Goal: Task Accomplishment & Management: Manage account settings

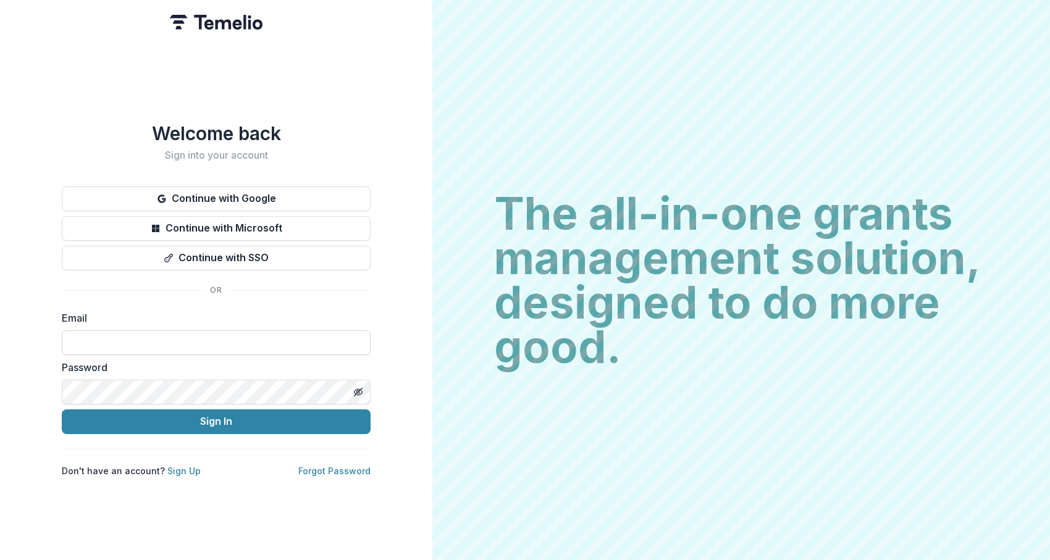
click at [122, 336] on input at bounding box center [216, 342] width 309 height 25
click at [237, 314] on label "Email" at bounding box center [212, 318] width 301 height 15
click at [225, 330] on input at bounding box center [216, 342] width 309 height 25
type input "**********"
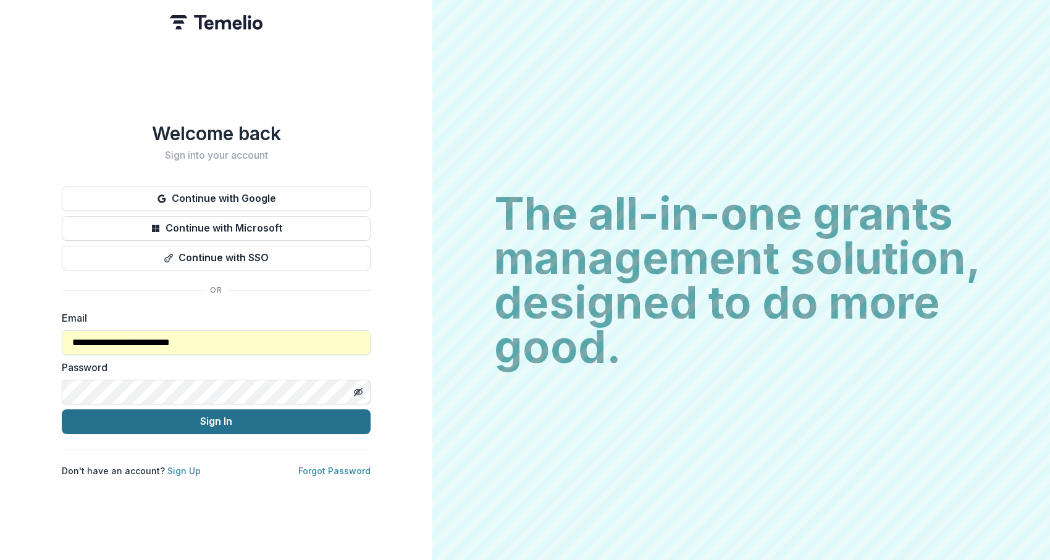
drag, startPoint x: 214, startPoint y: 358, endPoint x: 192, endPoint y: 421, distance: 67.2
click at [192, 421] on button "Sign In" at bounding box center [216, 421] width 309 height 25
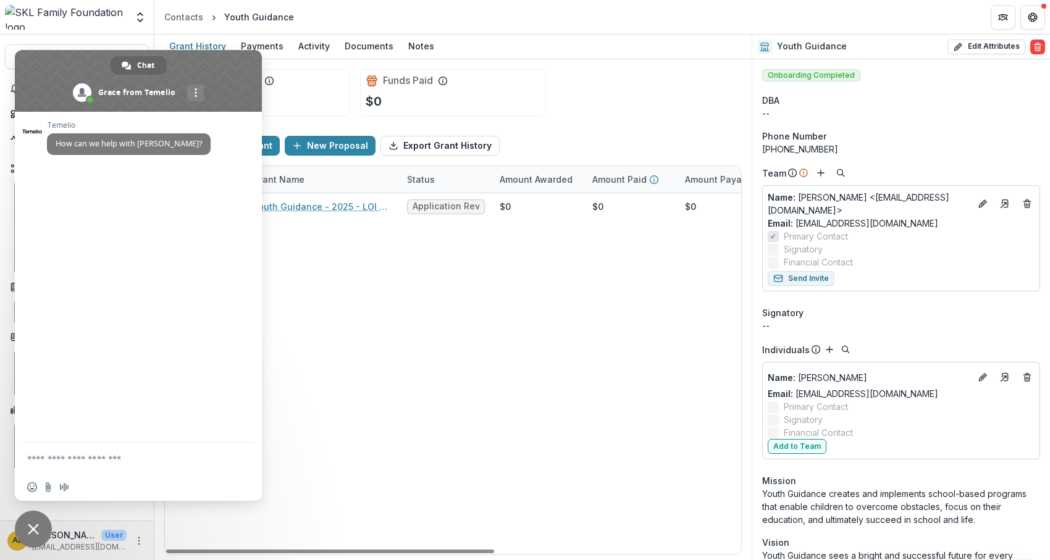
click at [31, 525] on span "Close chat" at bounding box center [33, 529] width 11 height 11
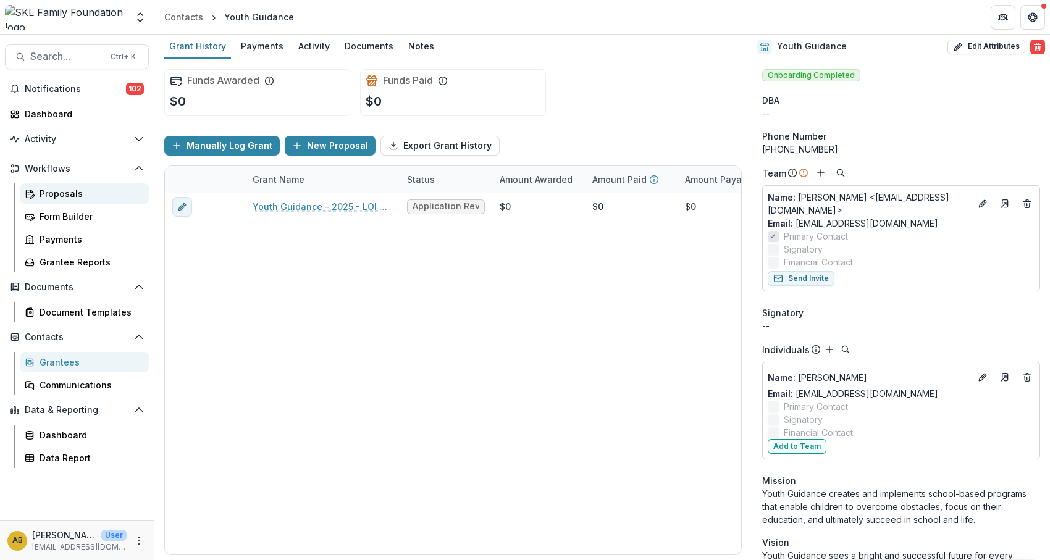
click at [65, 193] on div "Proposals" at bounding box center [89, 193] width 99 height 13
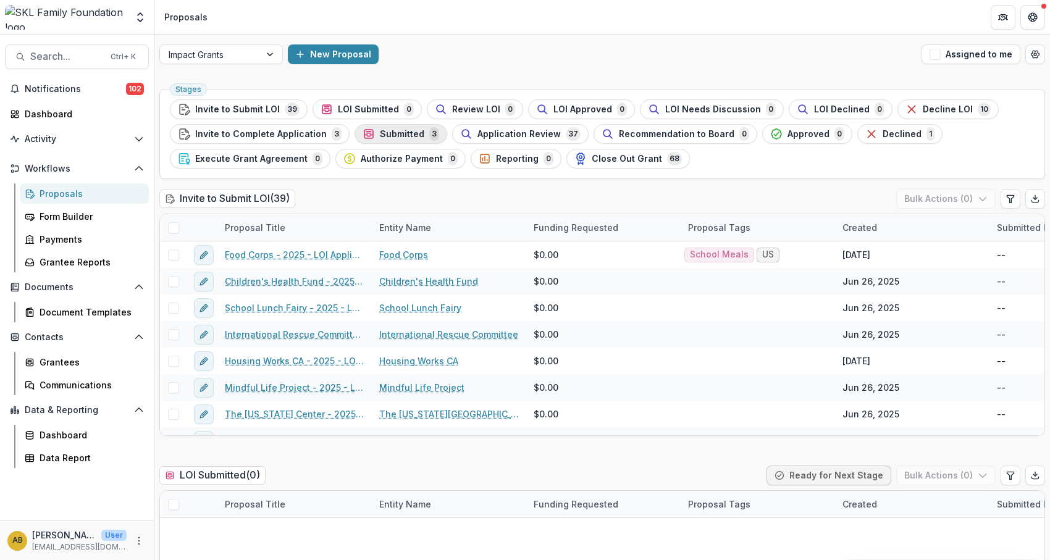
click at [399, 133] on span "Submitted" at bounding box center [402, 134] width 44 height 10
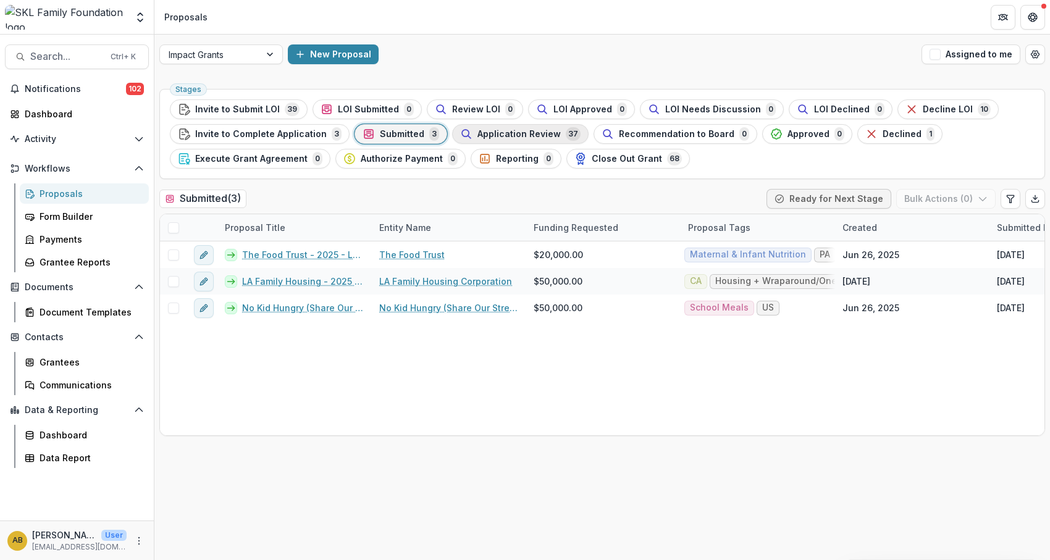
click at [502, 132] on span "Application Review" at bounding box center [518, 134] width 83 height 10
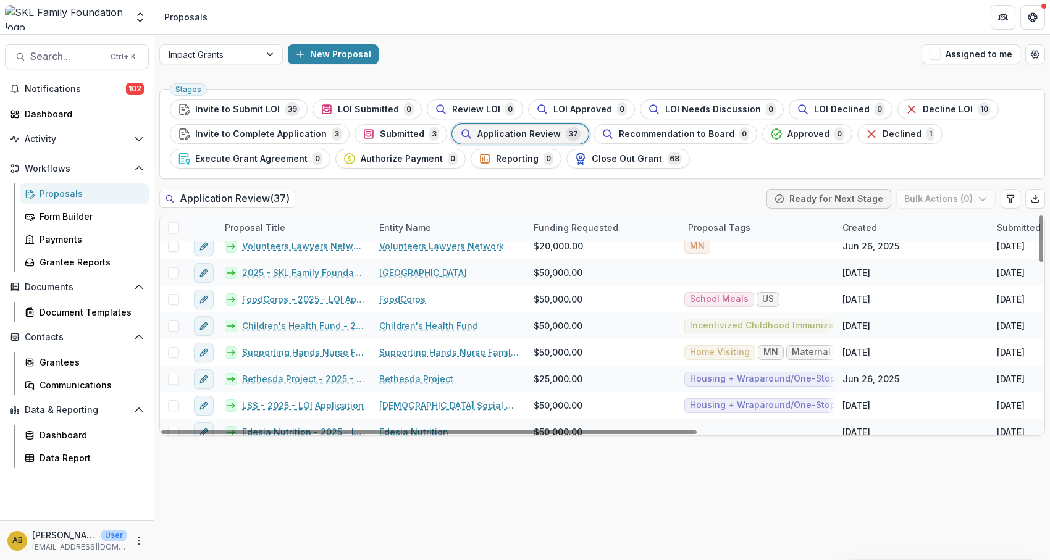
scroll to position [123, 0]
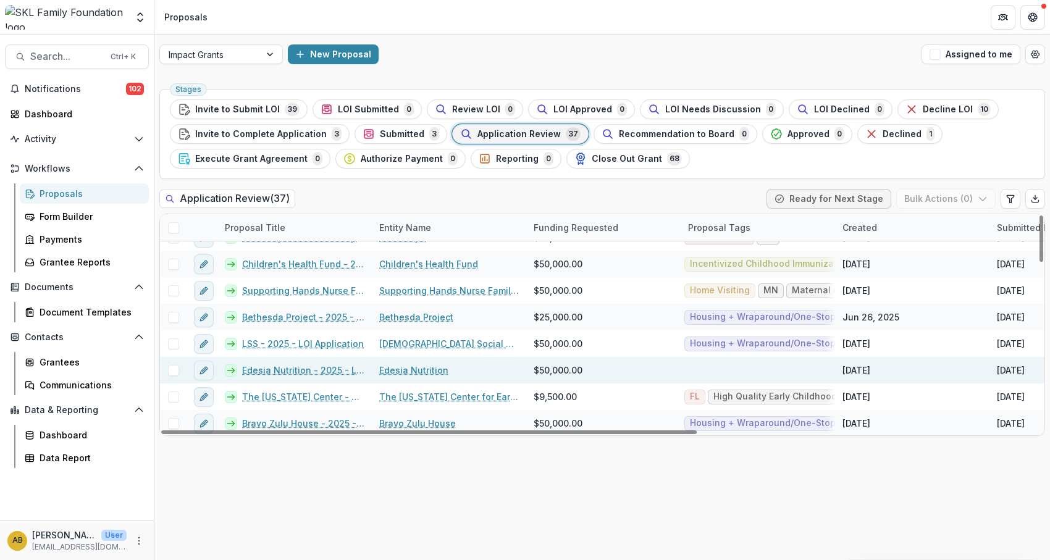
click at [293, 369] on link "Edesia Nutrition - 2025 - LOI Application" at bounding box center [303, 370] width 122 height 13
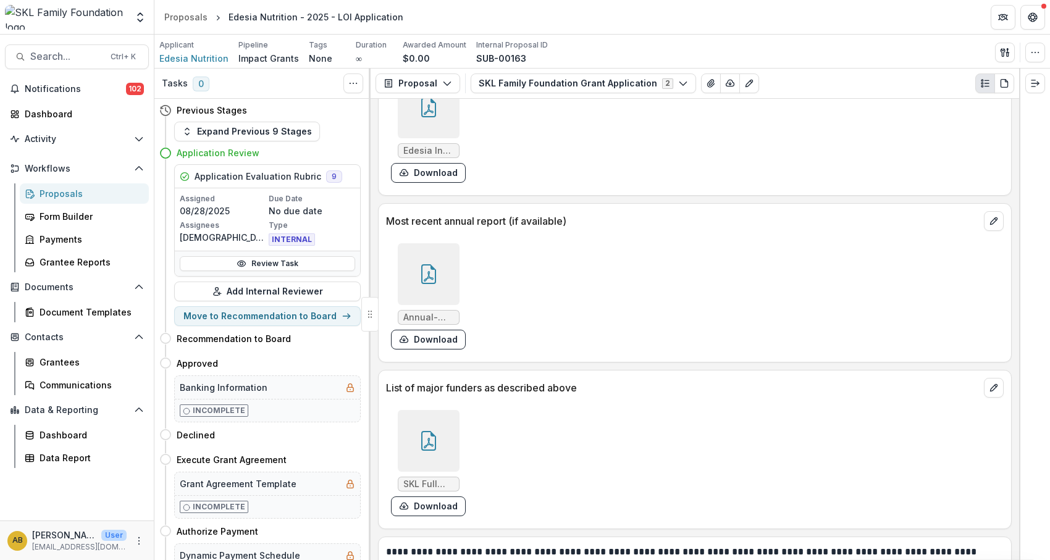
scroll to position [9093, 0]
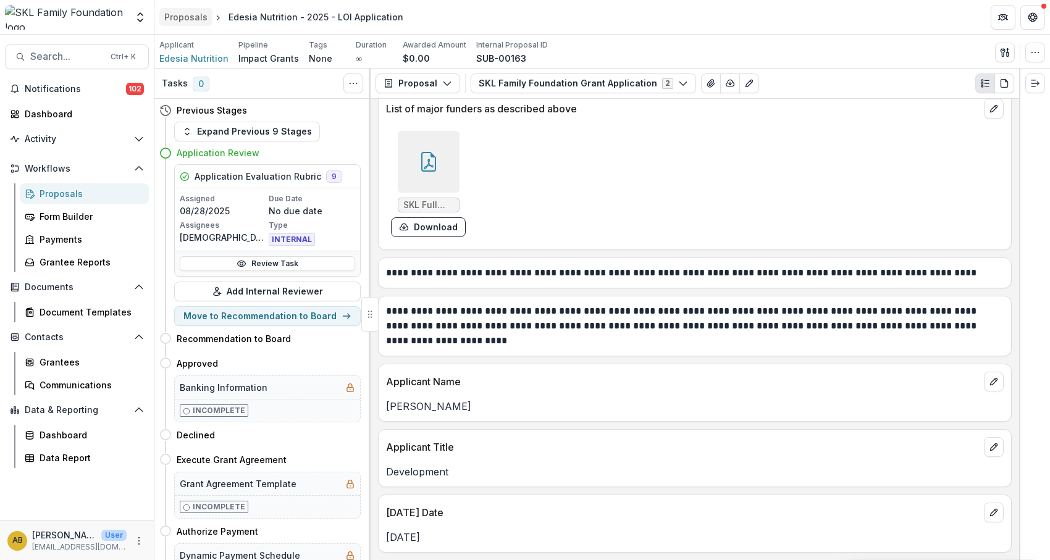
click at [181, 23] on link "Proposals" at bounding box center [185, 17] width 53 height 18
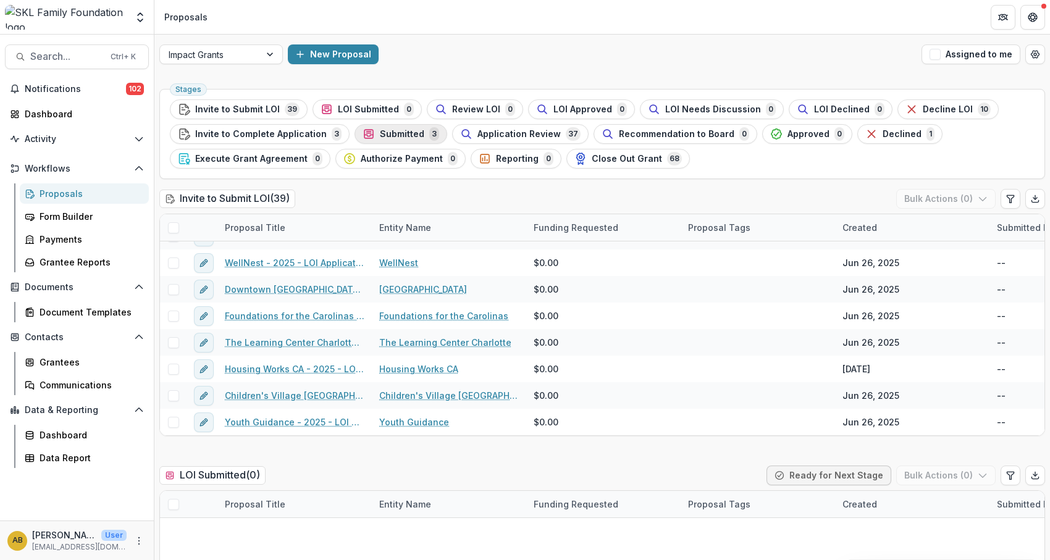
click at [388, 137] on span "Submitted" at bounding box center [402, 134] width 44 height 10
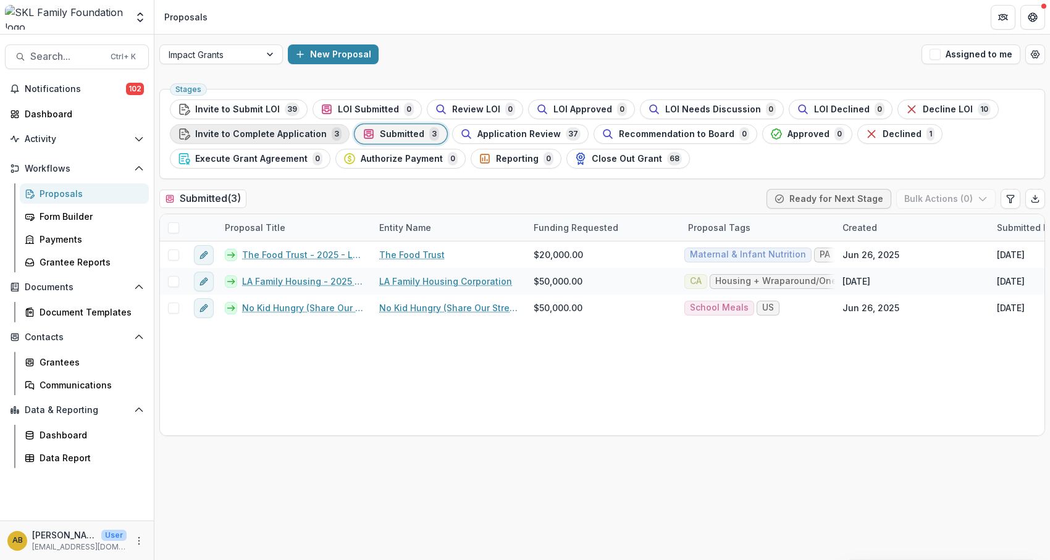
click at [278, 131] on span "Invite to Complete Application" at bounding box center [261, 134] width 132 height 10
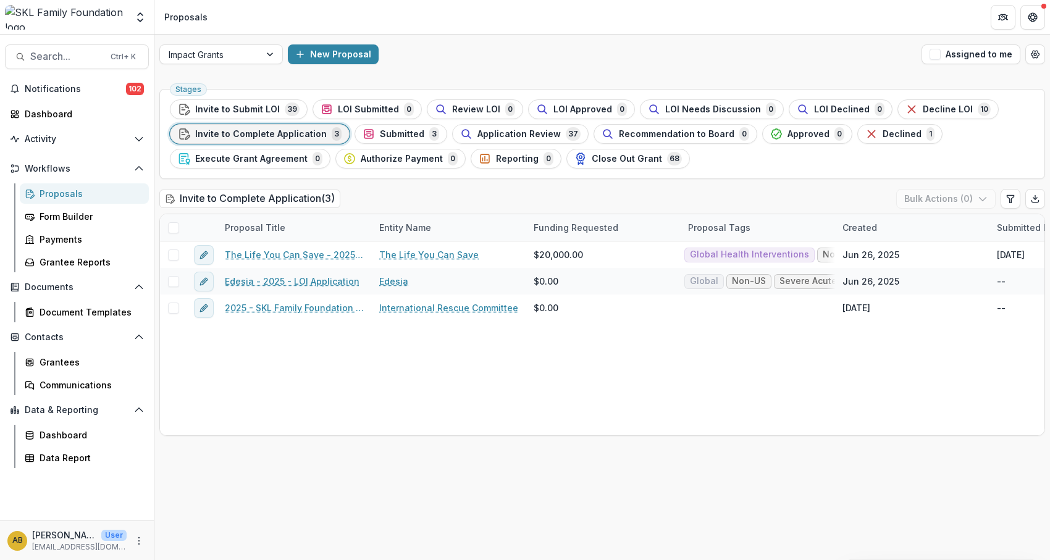
click at [387, 132] on span "Submitted" at bounding box center [402, 134] width 44 height 10
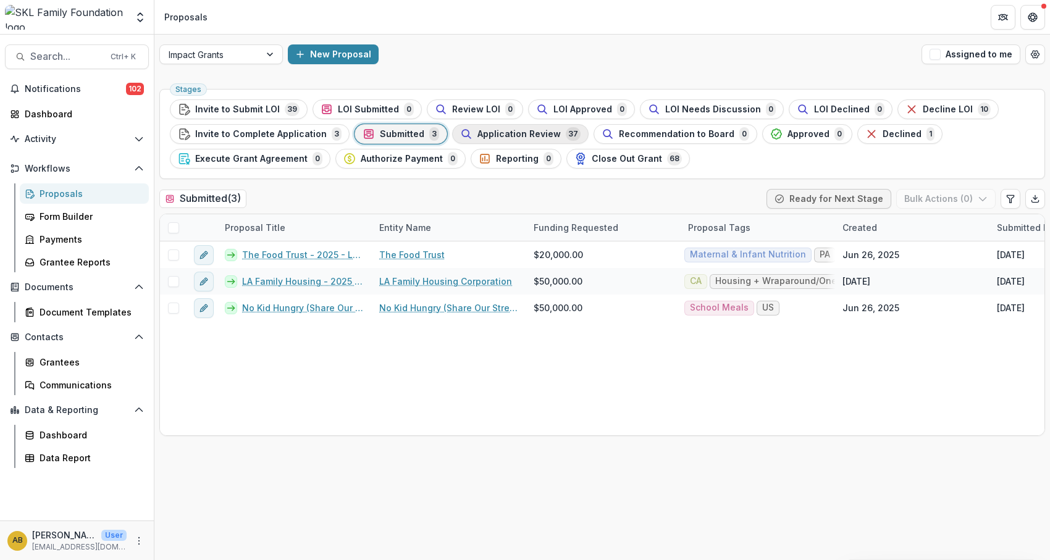
click at [474, 127] on div "Application Review 37" at bounding box center [520, 134] width 120 height 14
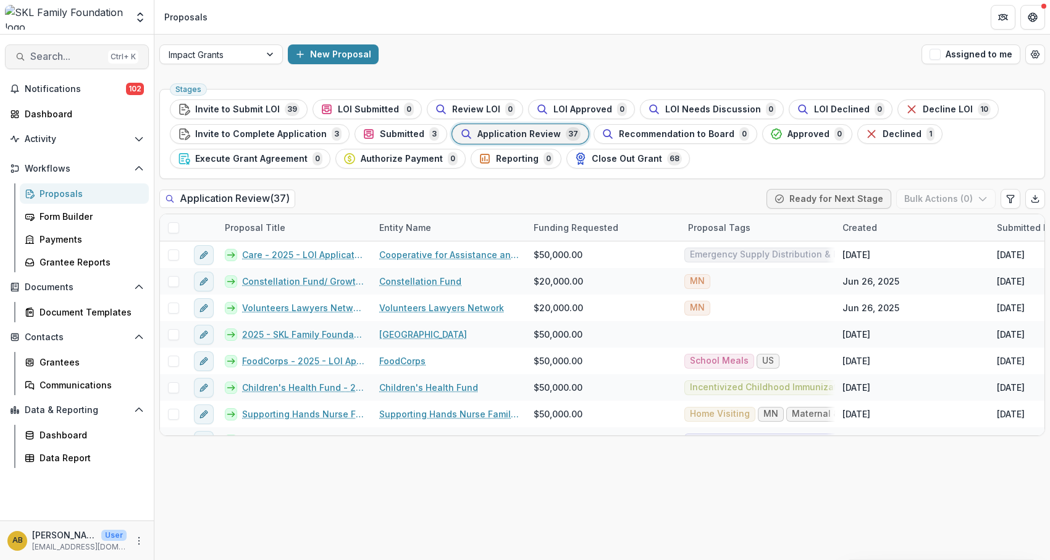
click at [77, 62] on span "Search..." at bounding box center [66, 57] width 73 height 12
type input "*******"
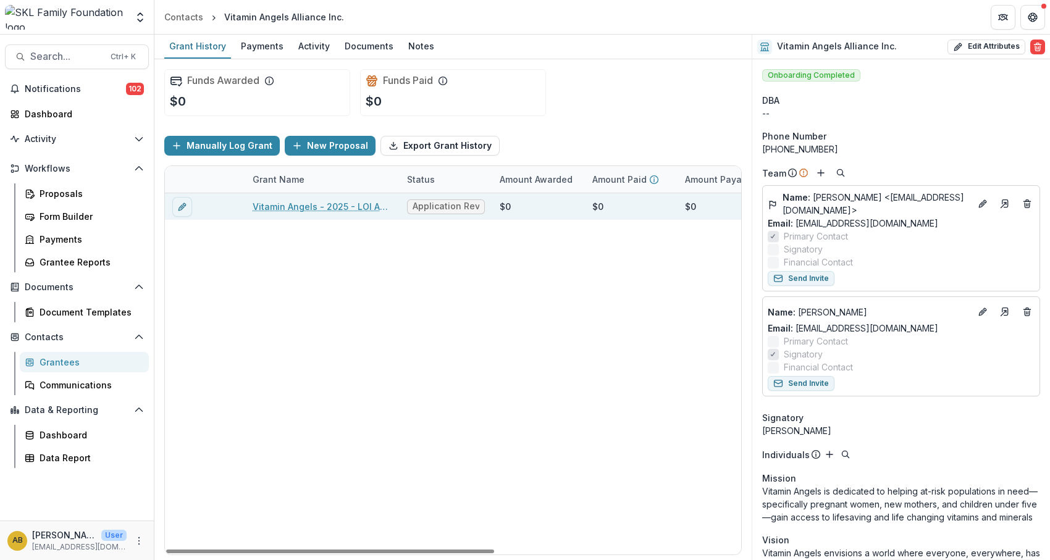
click at [303, 209] on link "Vitamin Angels - 2025 - LOI Application" at bounding box center [323, 206] width 140 height 13
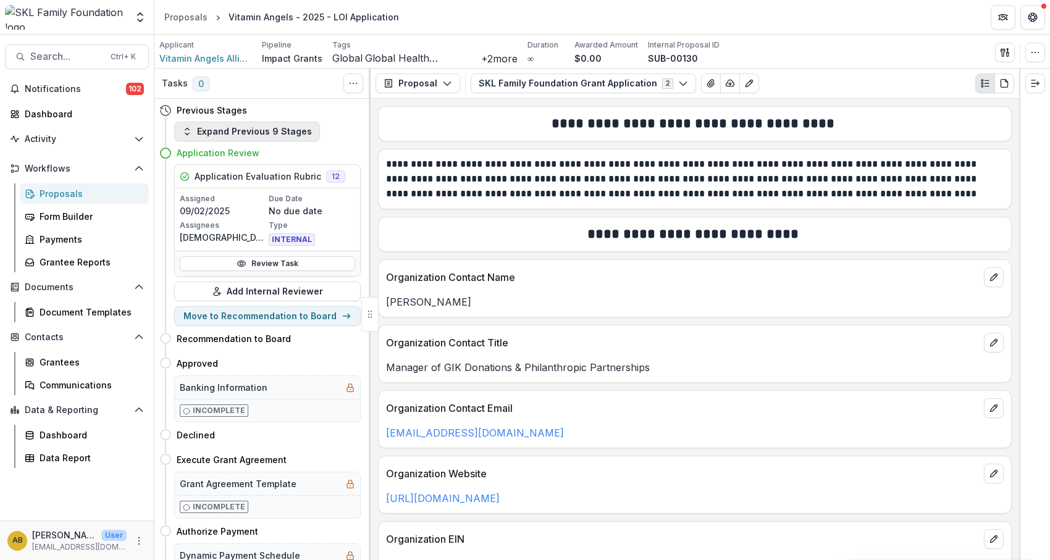
click at [199, 130] on button "Expand Previous 9 Stages" at bounding box center [247, 132] width 146 height 20
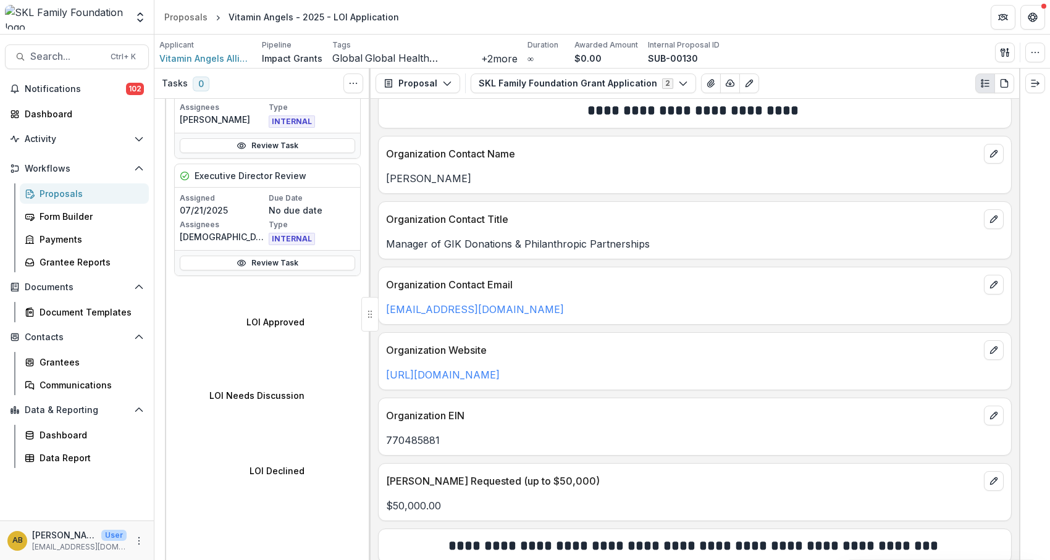
scroll to position [432, 0]
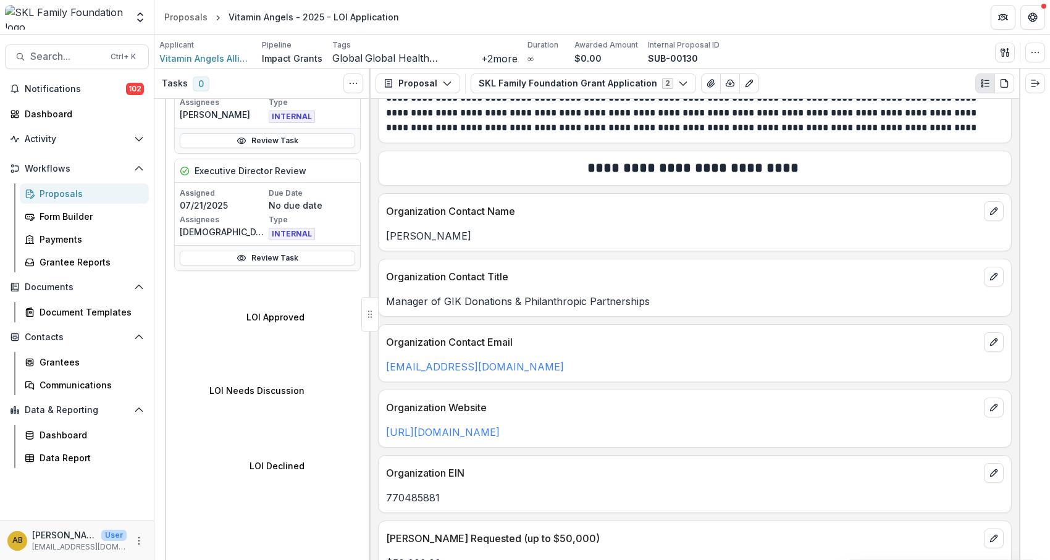
scroll to position [0, 0]
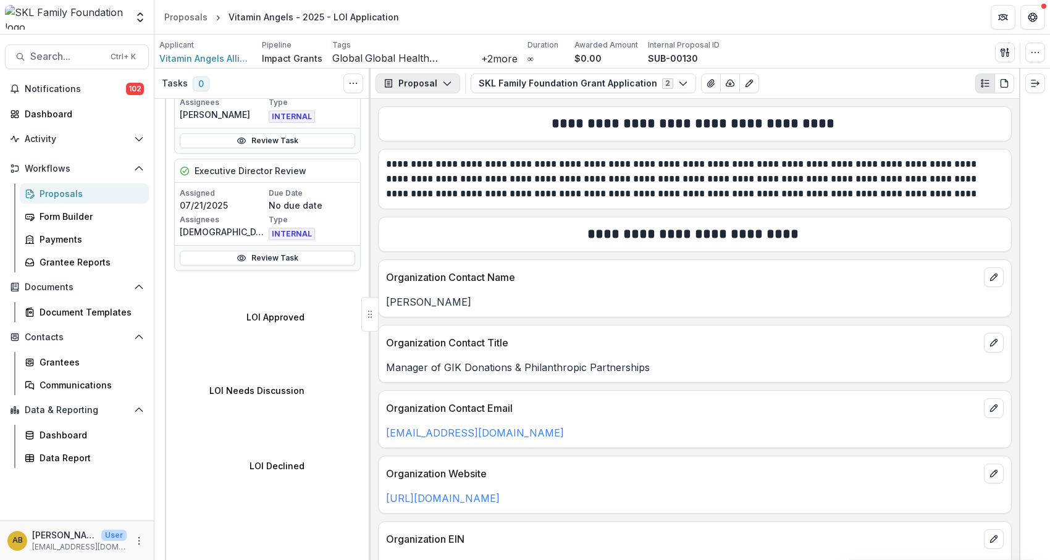
click at [443, 80] on icon "button" at bounding box center [447, 83] width 10 height 10
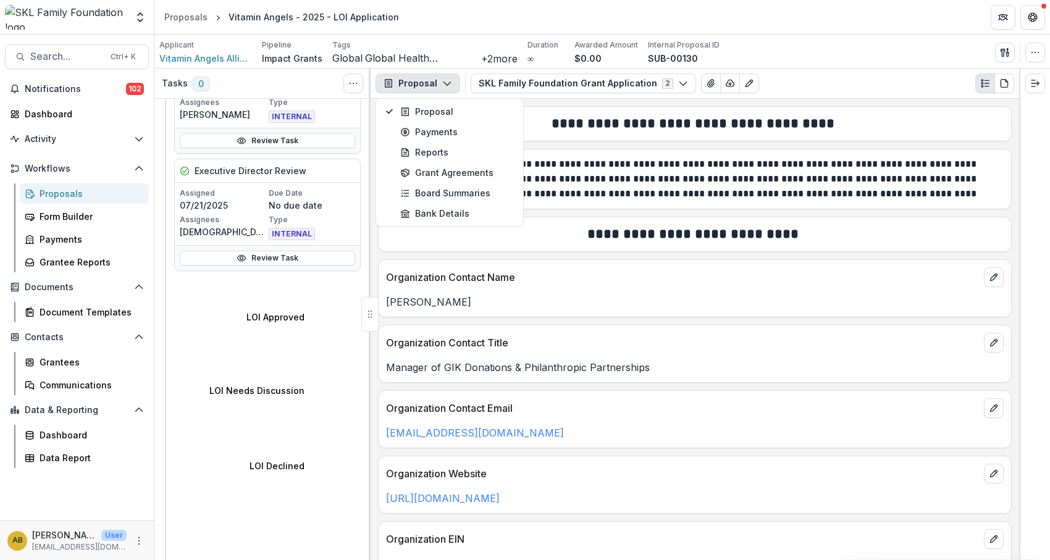
click at [438, 80] on button "Proposal" at bounding box center [417, 83] width 85 height 20
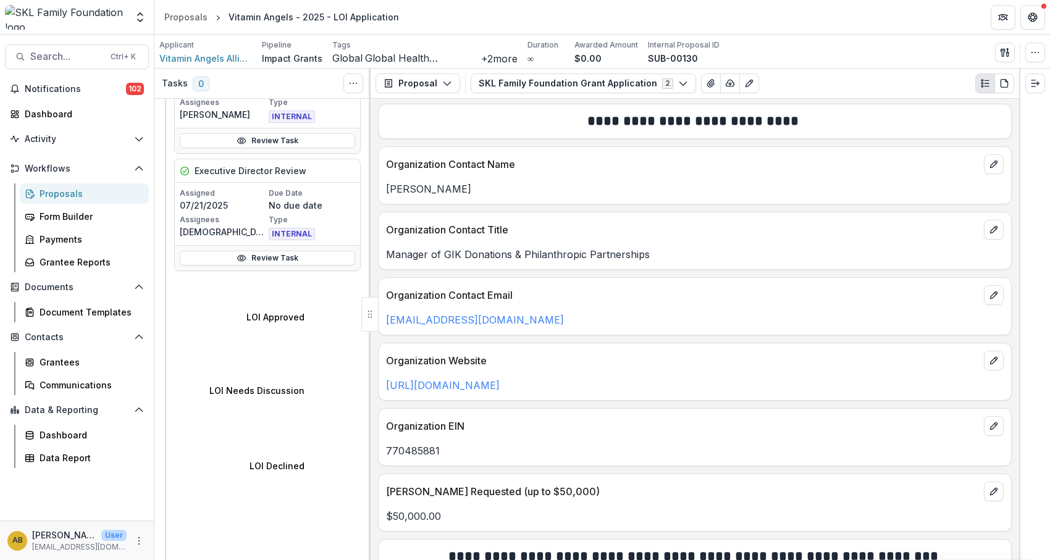
scroll to position [123, 0]
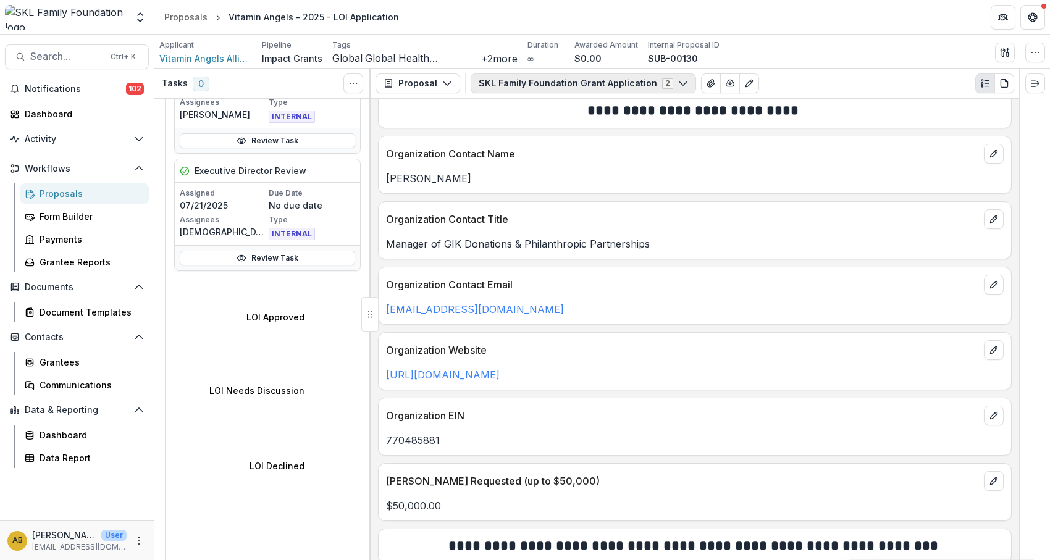
click at [678, 80] on icon "button" at bounding box center [683, 83] width 10 height 10
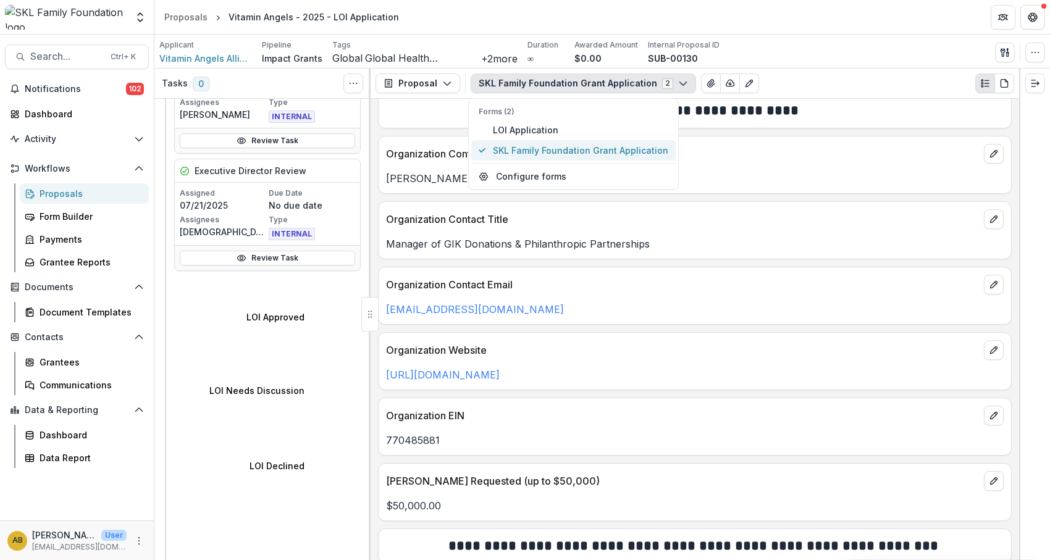
click at [587, 152] on span "SKL Family Foundation Grant Application" at bounding box center [580, 150] width 175 height 13
click at [589, 147] on span "SKL Family Foundation Grant Application" at bounding box center [580, 150] width 175 height 13
click at [833, 80] on div "SKL Family Foundation Grant Application 2 Forms (2) LOI Application SKL Family …" at bounding box center [742, 83] width 543 height 20
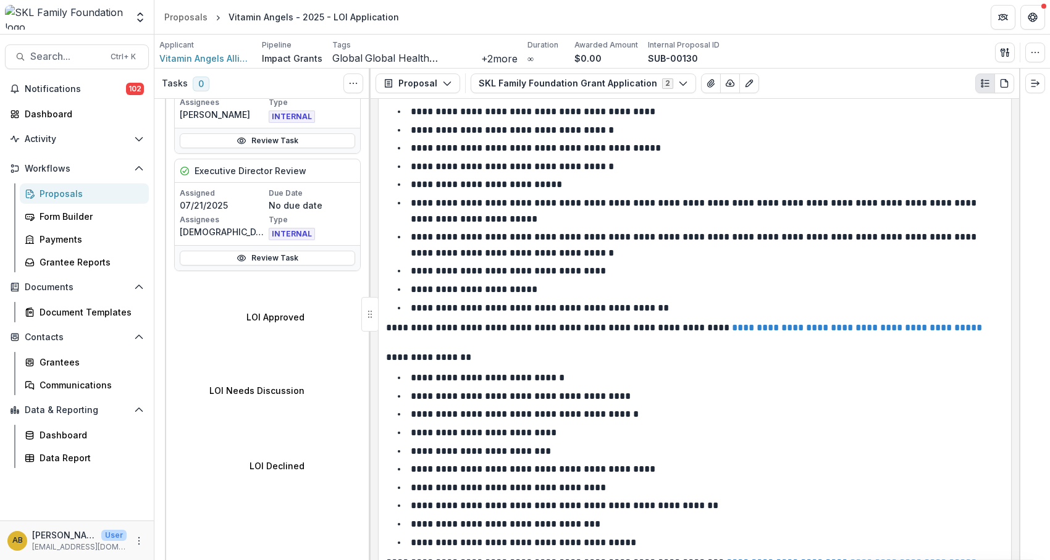
scroll to position [4878, 0]
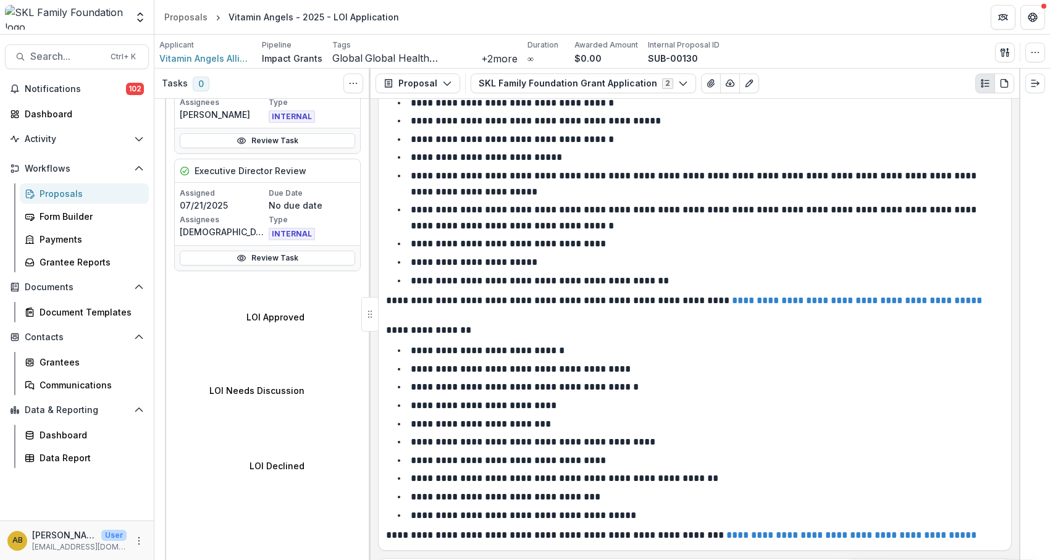
click at [59, 195] on div "Proposals" at bounding box center [89, 193] width 99 height 13
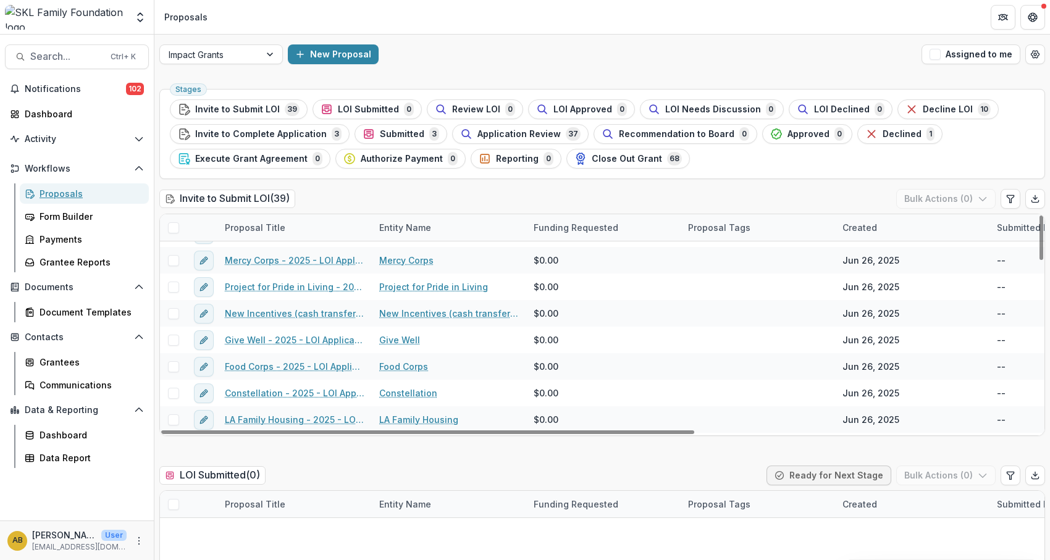
scroll to position [617, 0]
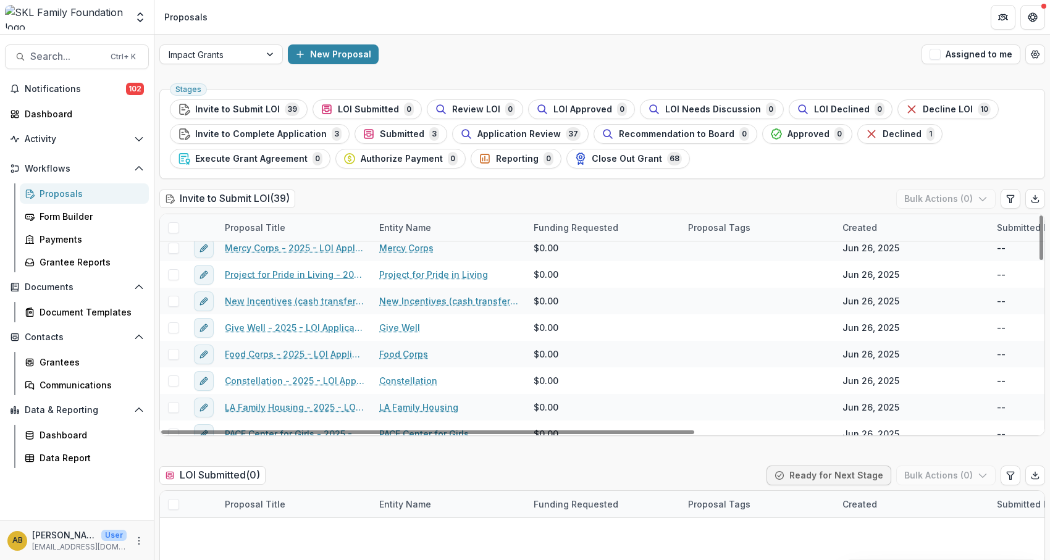
click at [255, 269] on link "Project for Pride in Living - 2025 - LOI Application" at bounding box center [295, 274] width 140 height 13
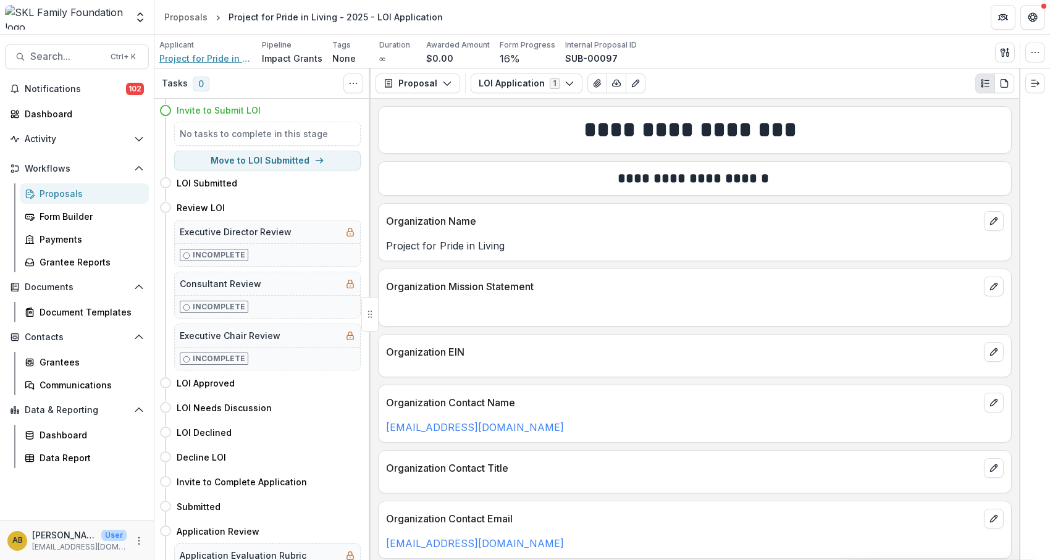
click at [217, 61] on span "Project for Pride in Living" at bounding box center [205, 58] width 93 height 13
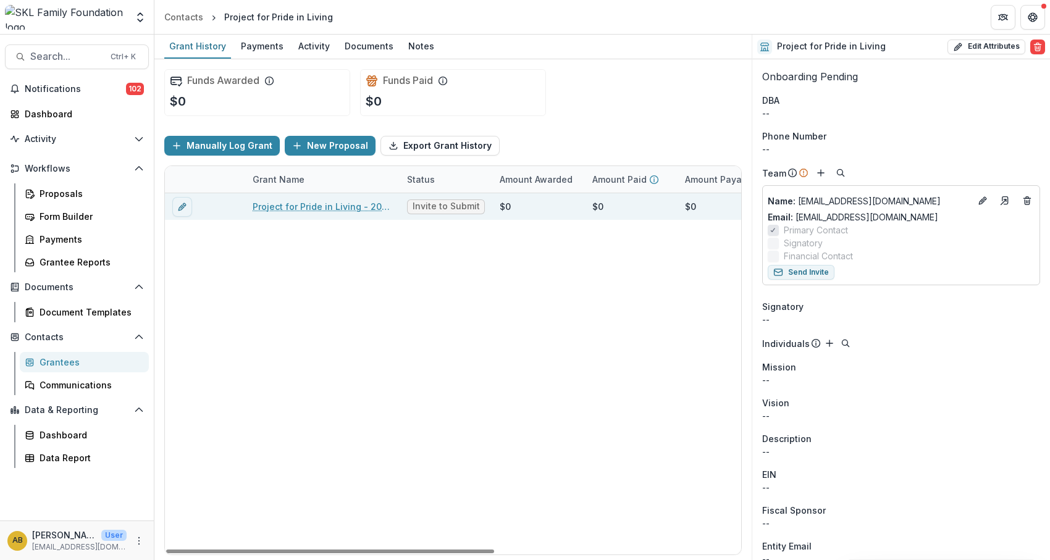
click at [330, 208] on link "Project for Pride in Living - 2025 - LOI Application" at bounding box center [323, 206] width 140 height 13
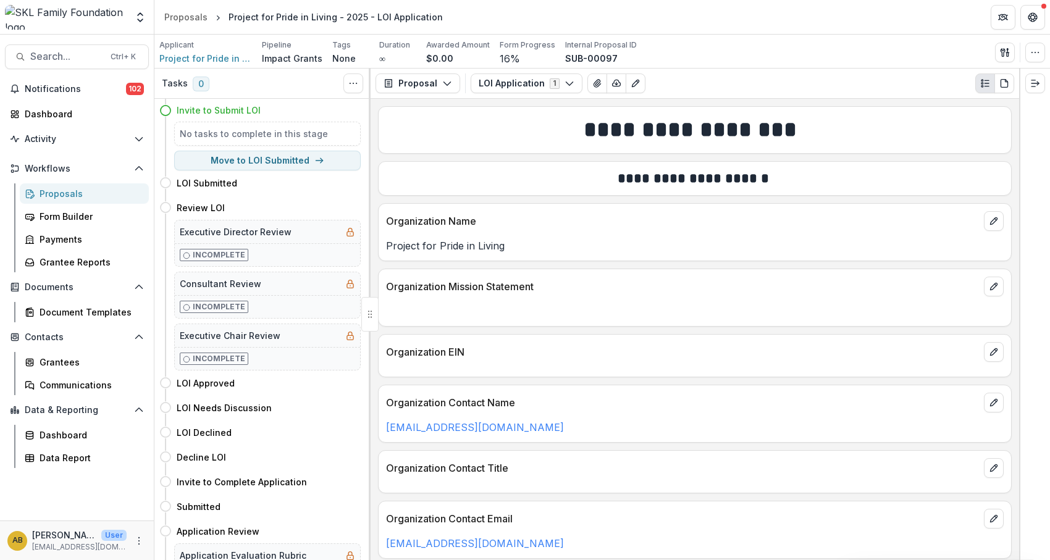
click at [70, 190] on div "Proposals" at bounding box center [89, 193] width 99 height 13
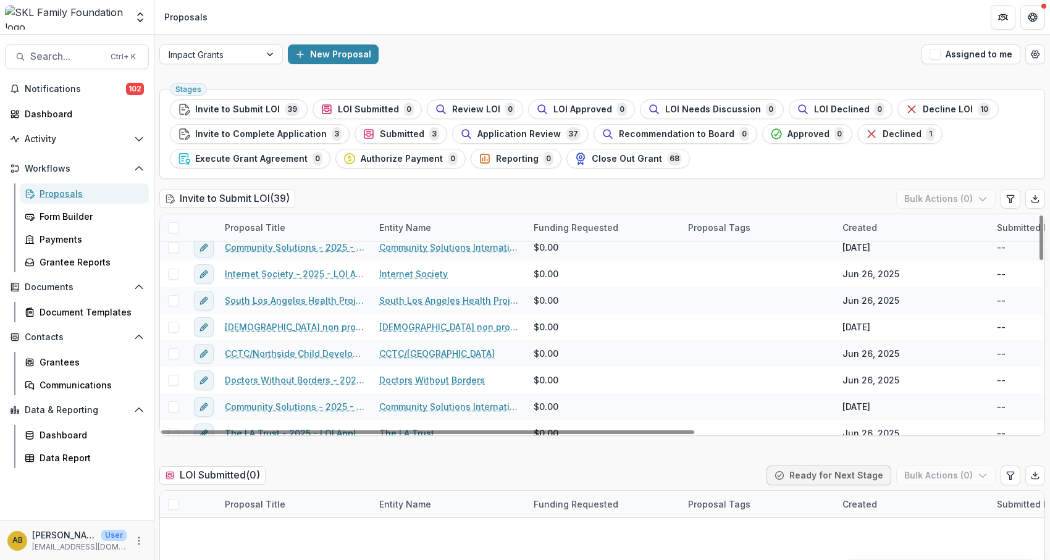
scroll to position [247, 0]
click at [517, 133] on span "Application Review" at bounding box center [518, 134] width 83 height 10
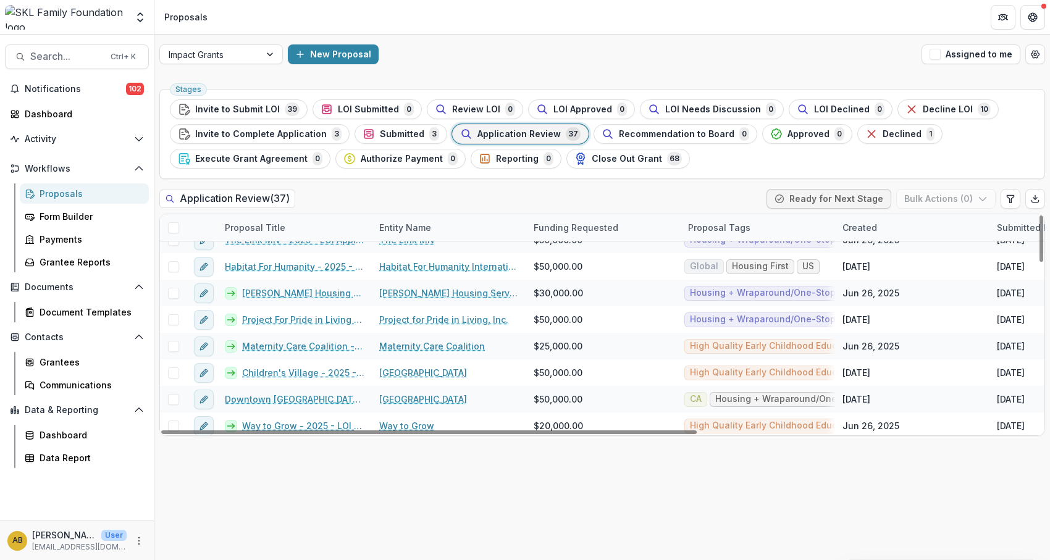
scroll to position [789, 0]
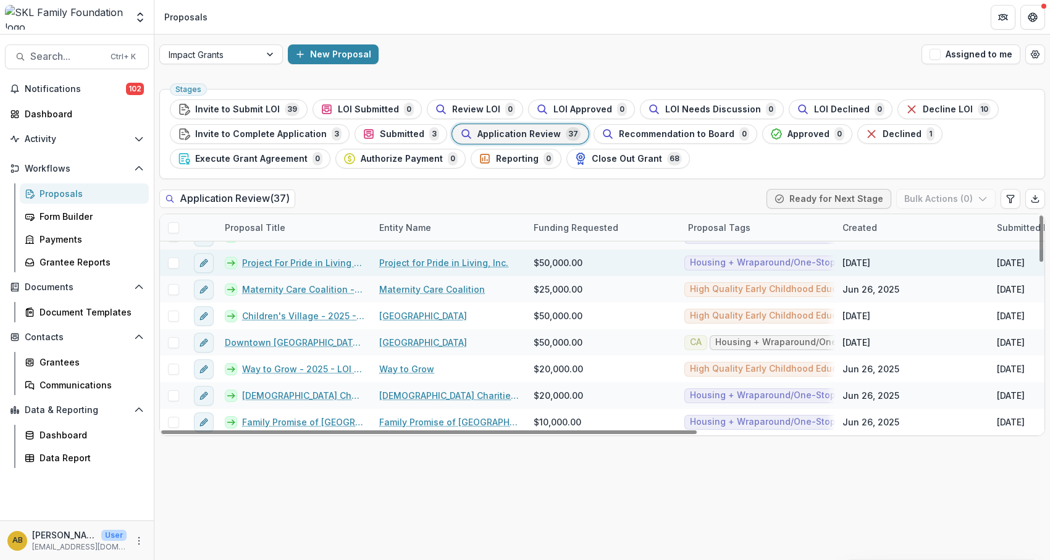
click at [452, 264] on link "Project for Pride in Living, Inc." at bounding box center [443, 262] width 129 height 13
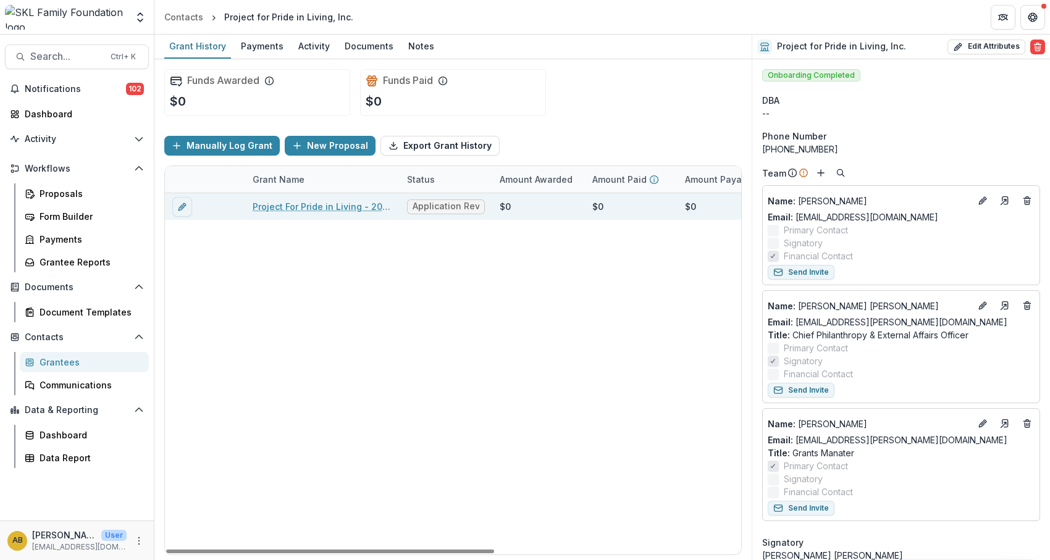
click at [356, 212] on link "Project For Pride in Living - 2025 - LOI Application" at bounding box center [323, 206] width 140 height 13
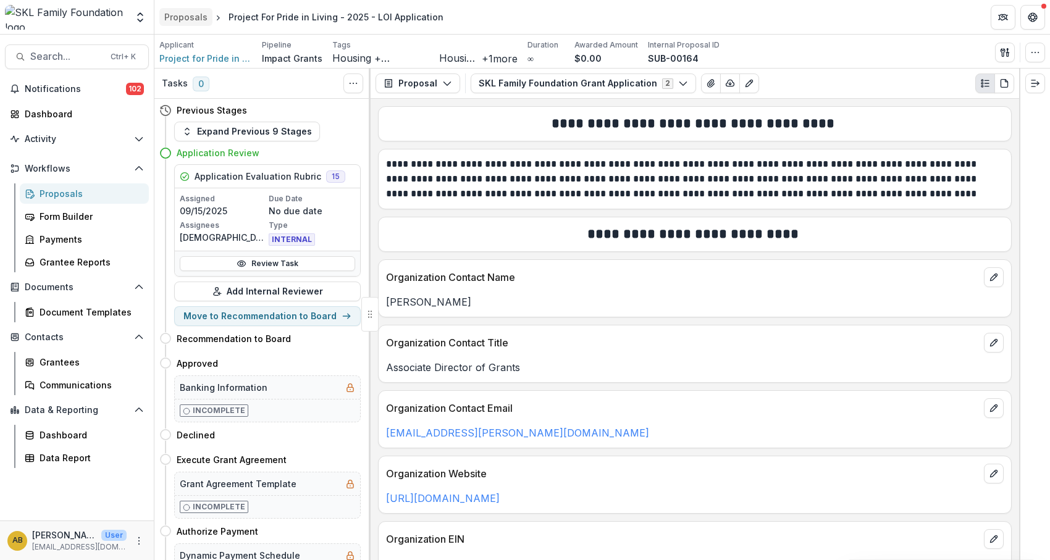
click at [193, 15] on div "Proposals" at bounding box center [185, 16] width 43 height 13
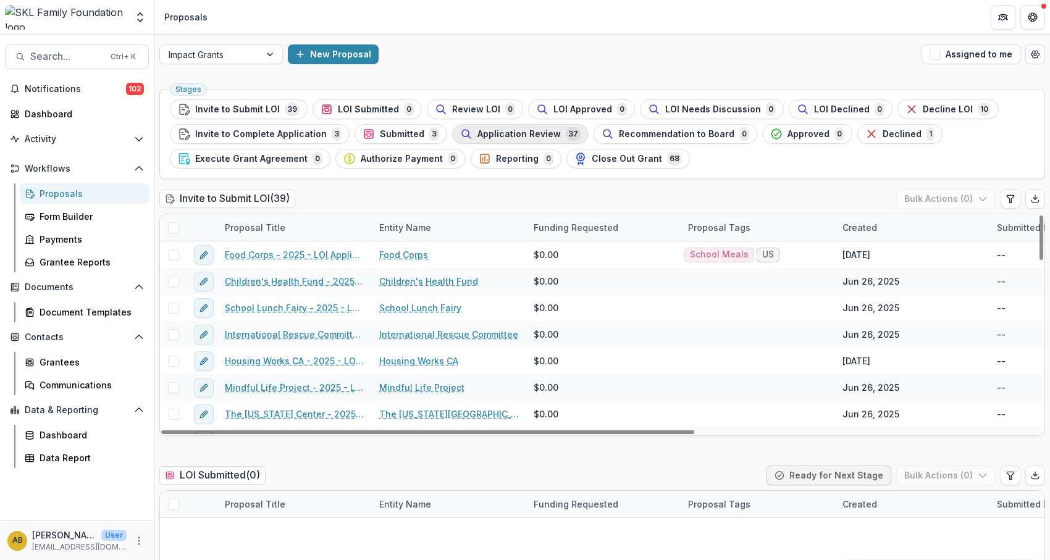
click at [529, 135] on span "Application Review" at bounding box center [518, 134] width 83 height 10
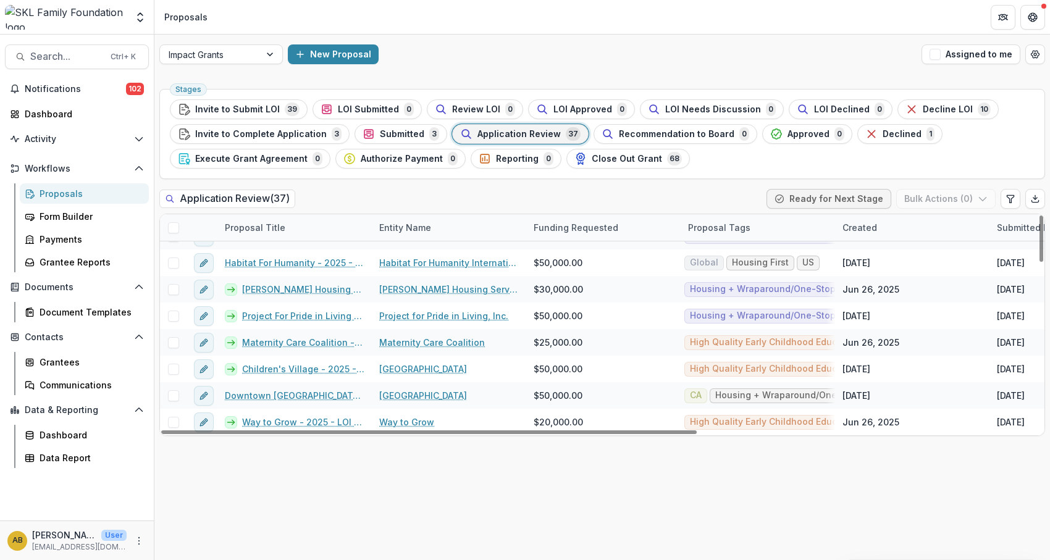
scroll to position [741, 0]
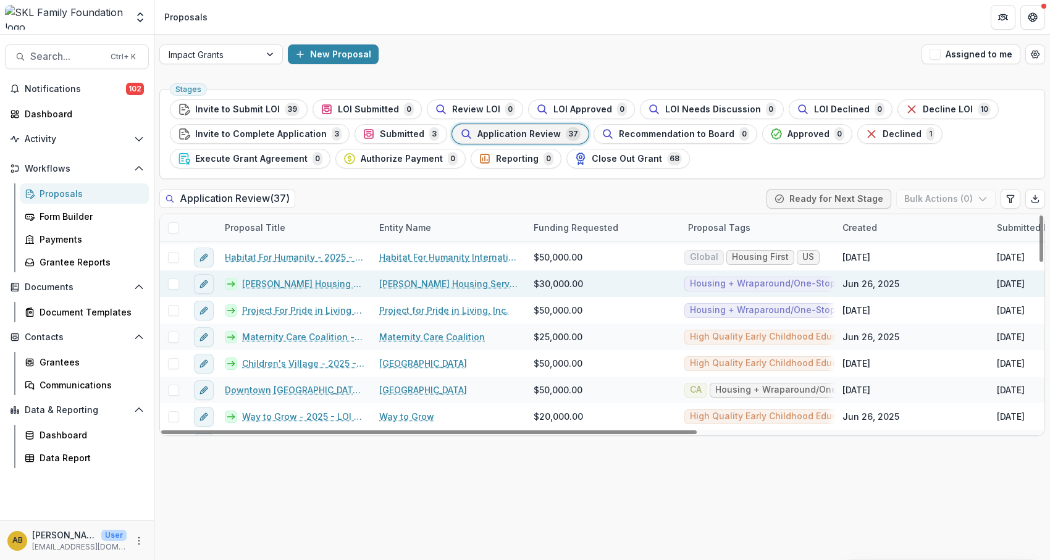
click at [462, 278] on link "Simpson Housing Services, Inc." at bounding box center [449, 283] width 140 height 13
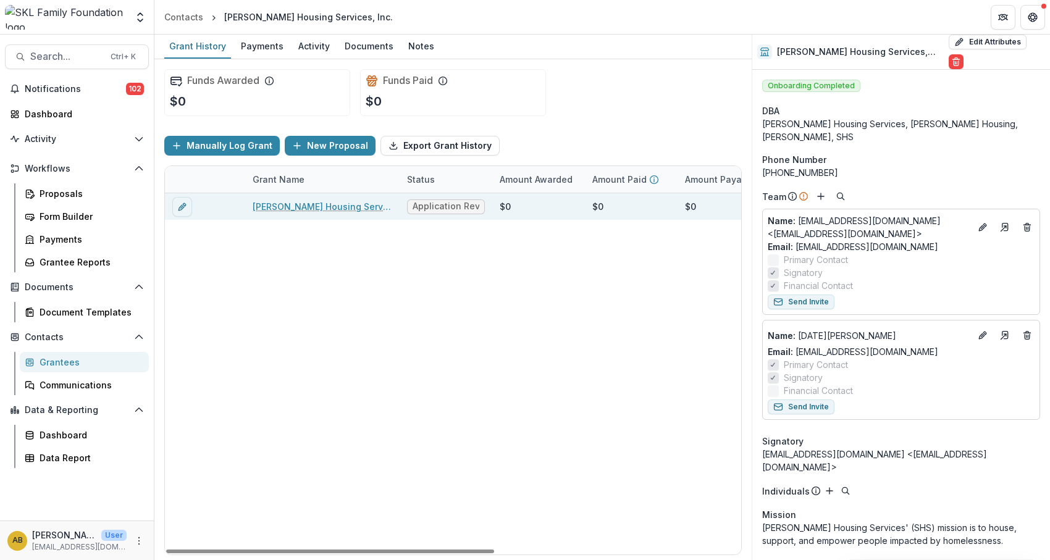
click at [337, 208] on link "Simpson Housing Services - 2025 - LOI Application" at bounding box center [323, 206] width 140 height 13
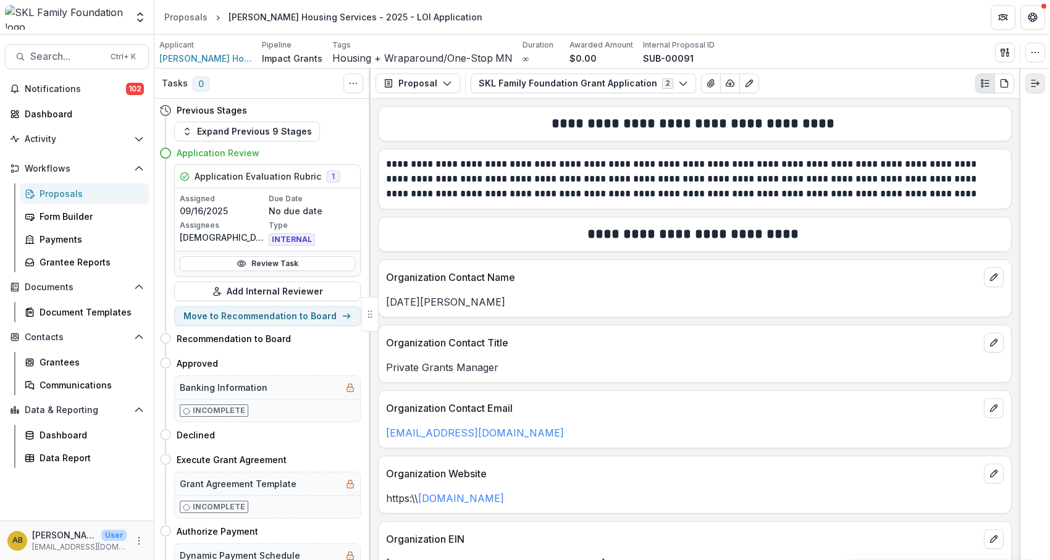
click at [1029, 83] on button "Expand right" at bounding box center [1035, 83] width 20 height 20
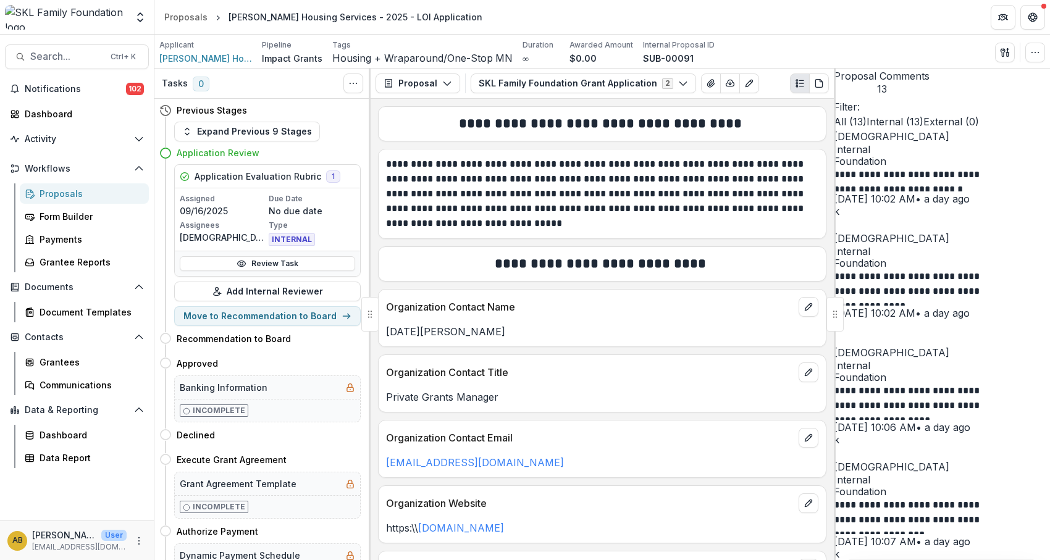
click at [982, 82] on div "Proposal Comments 13" at bounding box center [942, 84] width 216 height 30
click at [1035, 53] on icon "button" at bounding box center [1035, 53] width 10 height 10
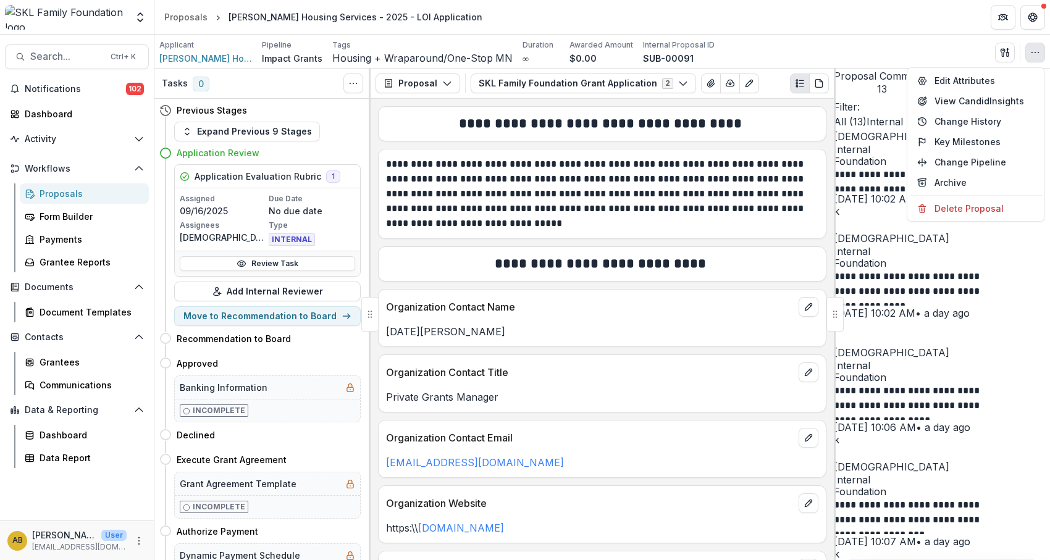
click at [1035, 53] on icon "button" at bounding box center [1035, 53] width 10 height 10
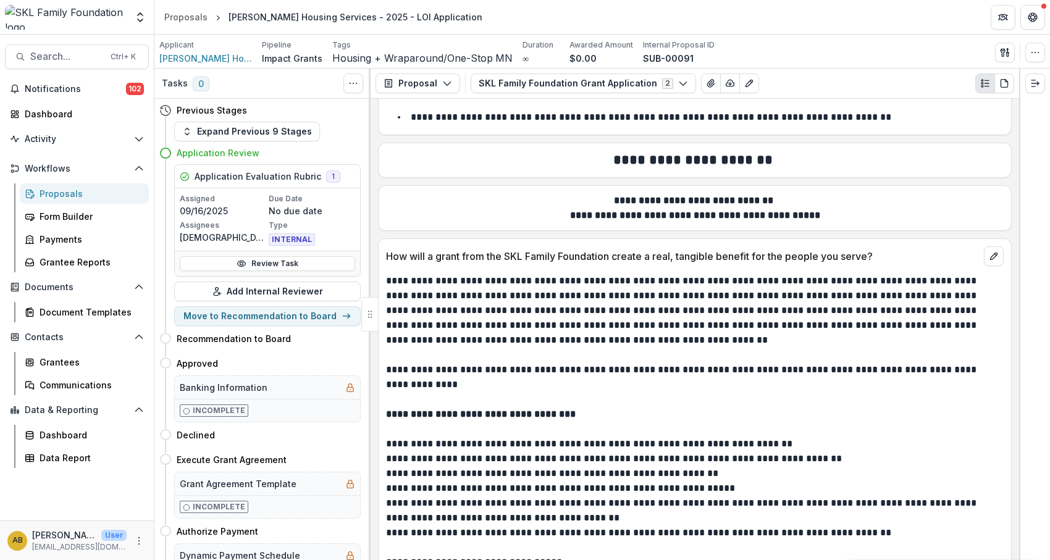
scroll to position [3828, 0]
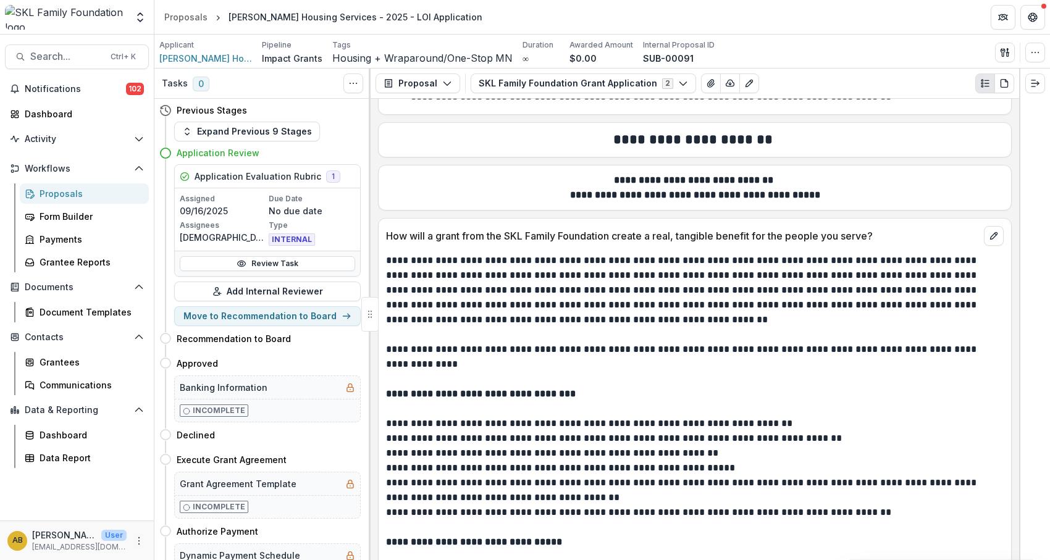
click at [650, 346] on p "**********" at bounding box center [693, 357] width 614 height 30
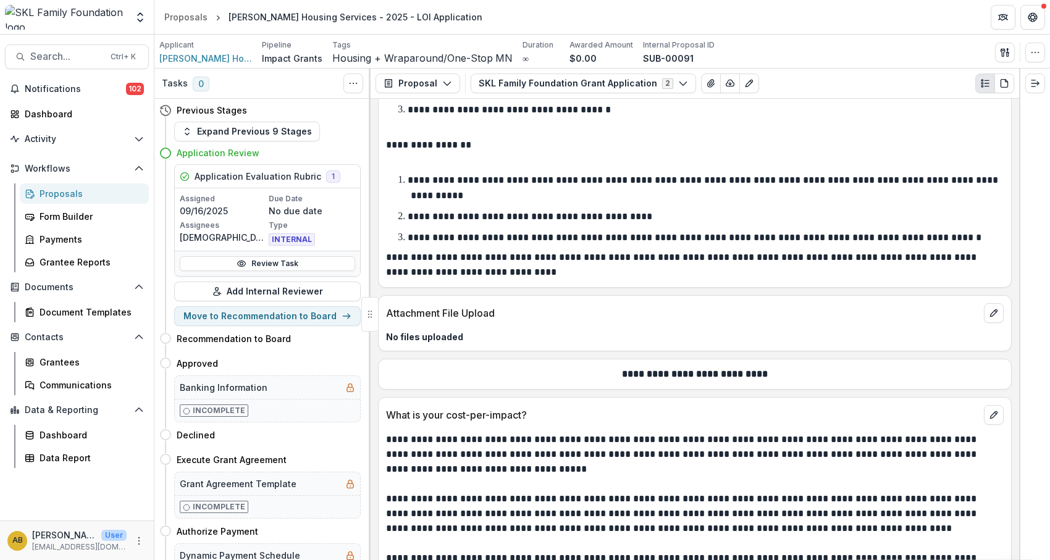
scroll to position [5434, 0]
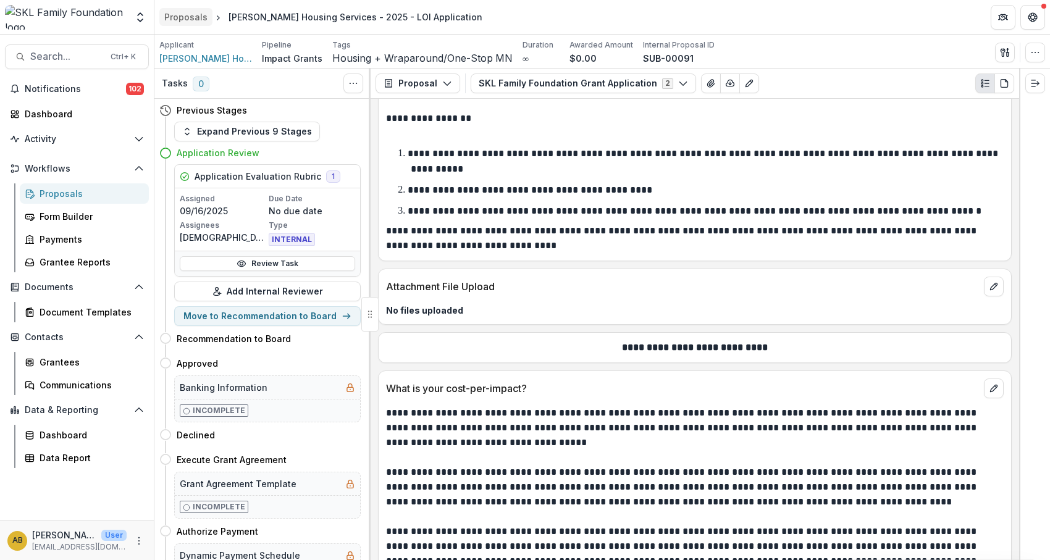
click at [182, 22] on div "Proposals" at bounding box center [185, 16] width 43 height 13
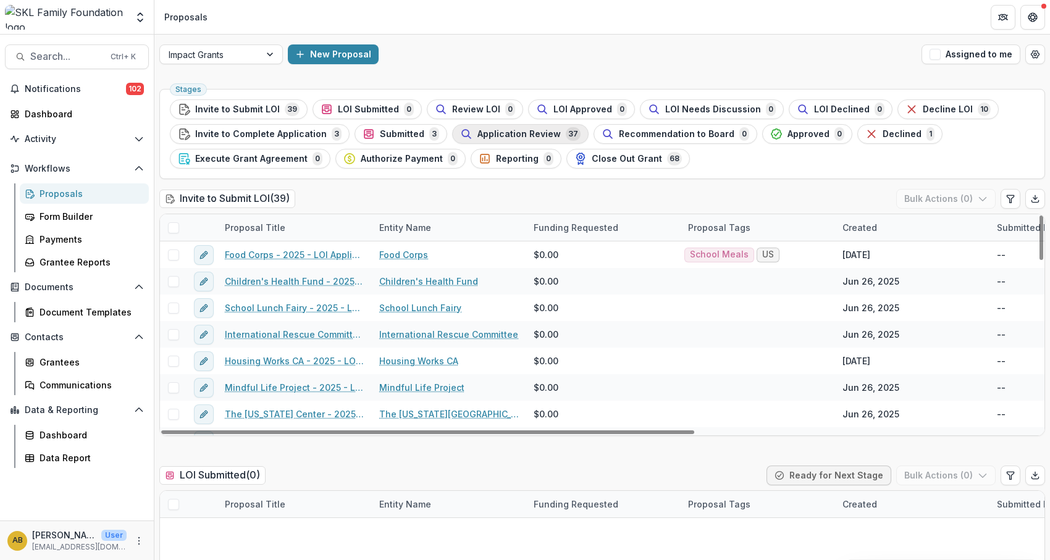
click at [511, 132] on span "Application Review" at bounding box center [518, 134] width 83 height 10
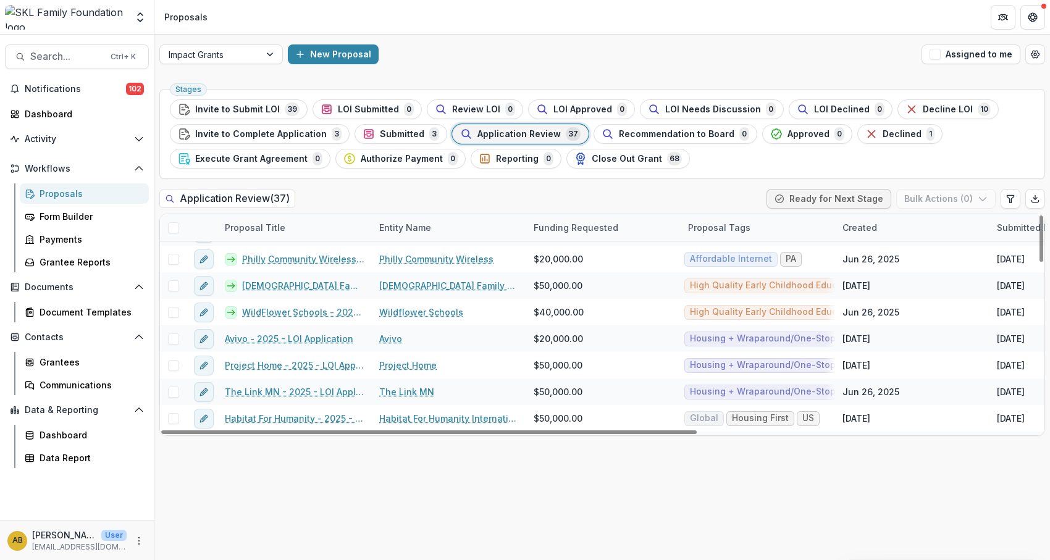
scroll to position [617, 0]
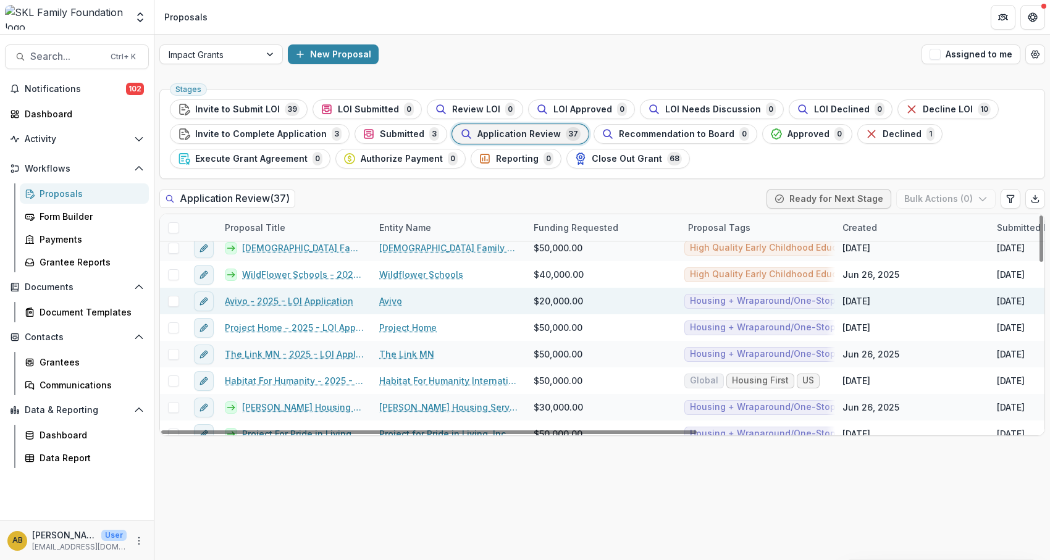
click at [391, 302] on link "Avivo" at bounding box center [390, 301] width 23 height 13
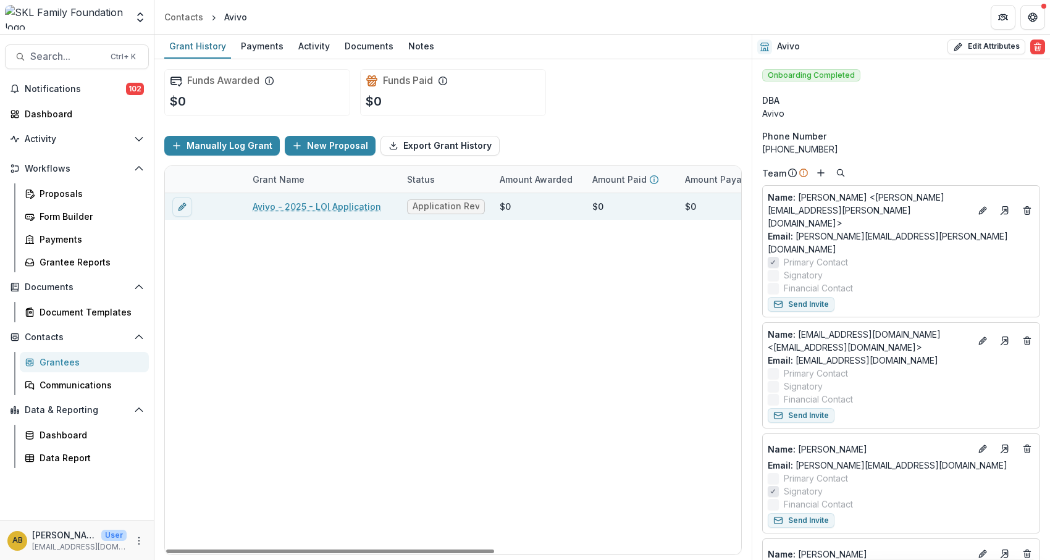
click at [339, 204] on link "Avivo - 2025 - LOI Application" at bounding box center [317, 206] width 128 height 13
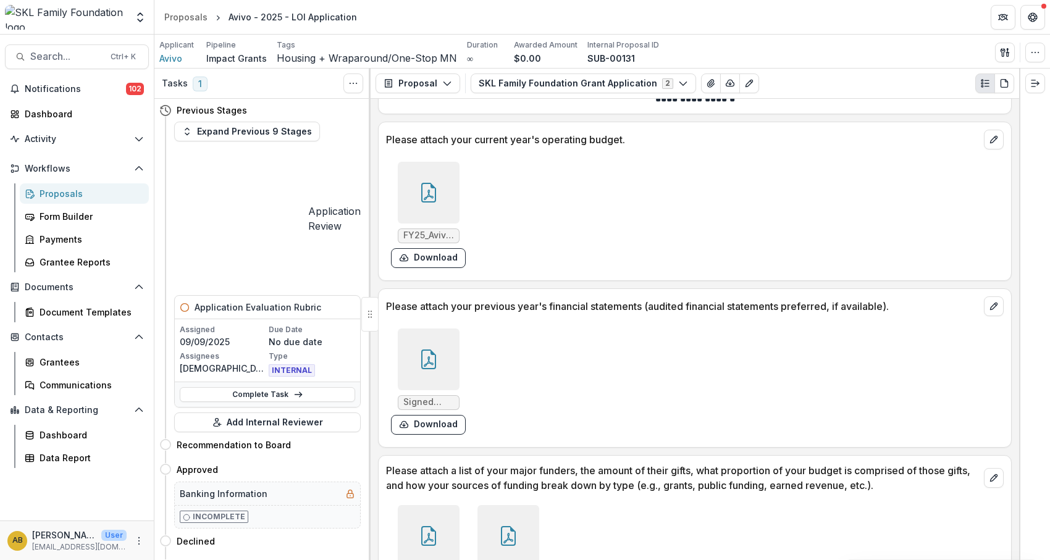
scroll to position [6545, 0]
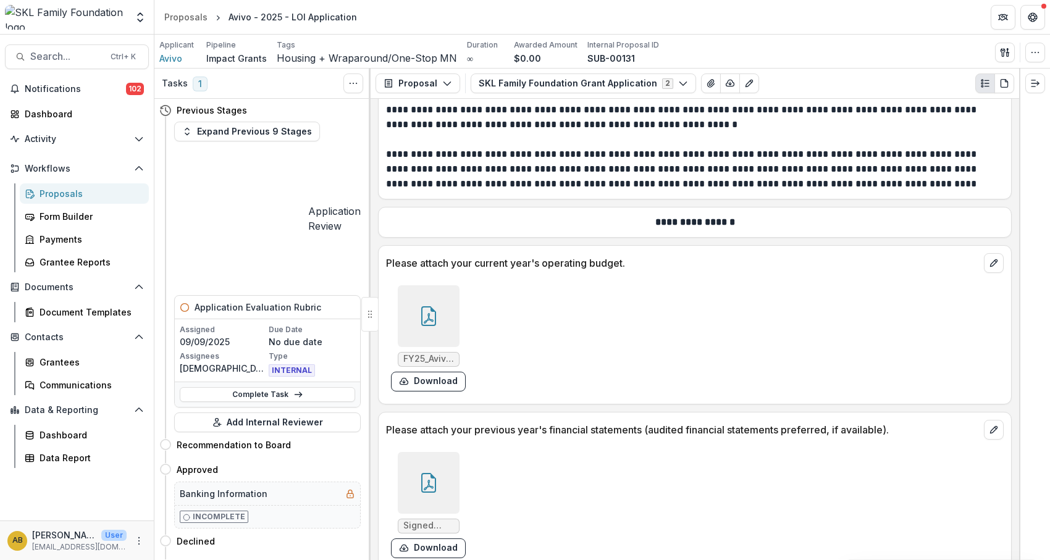
click at [438, 322] on div at bounding box center [429, 316] width 62 height 62
click at [10, 559] on icon "Close" at bounding box center [5, 569] width 10 height 10
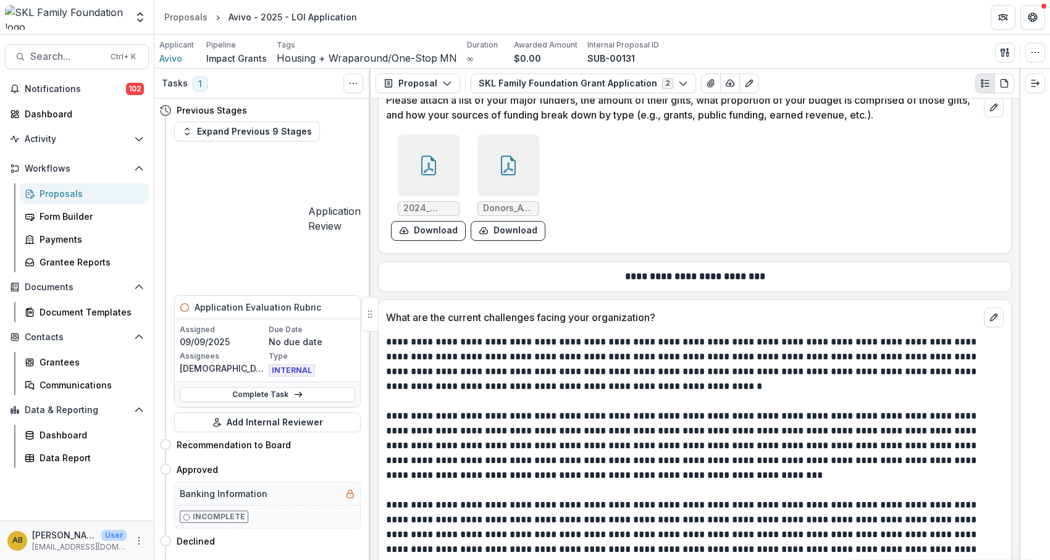
scroll to position [6978, 0]
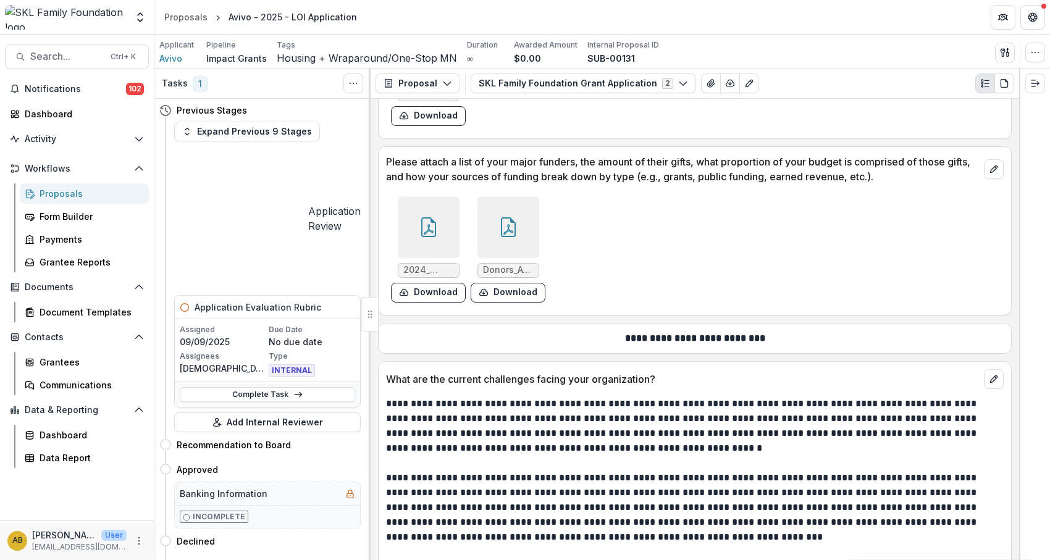
click at [432, 224] on icon at bounding box center [429, 227] width 20 height 20
click at [10, 559] on button "Close" at bounding box center [5, 567] width 10 height 15
click at [524, 219] on div at bounding box center [508, 227] width 62 height 62
click at [10, 559] on icon "Close" at bounding box center [5, 569] width 10 height 10
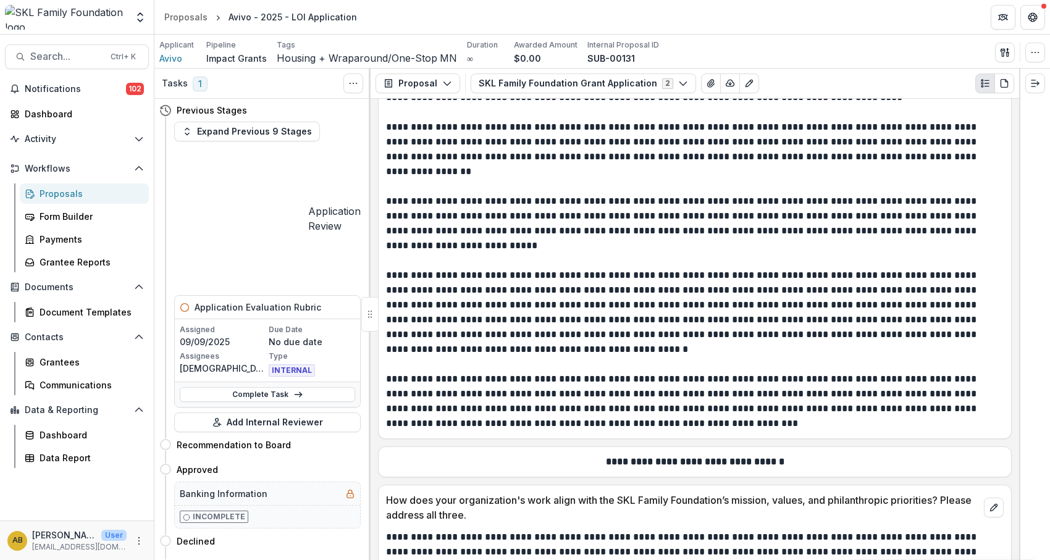
scroll to position [1358, 0]
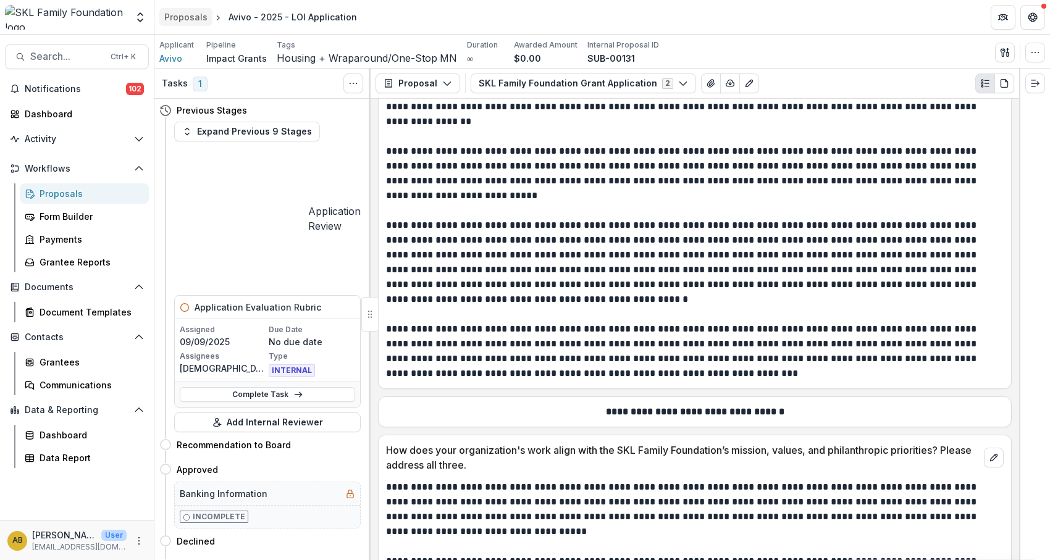
click at [191, 25] on link "Proposals" at bounding box center [185, 17] width 53 height 18
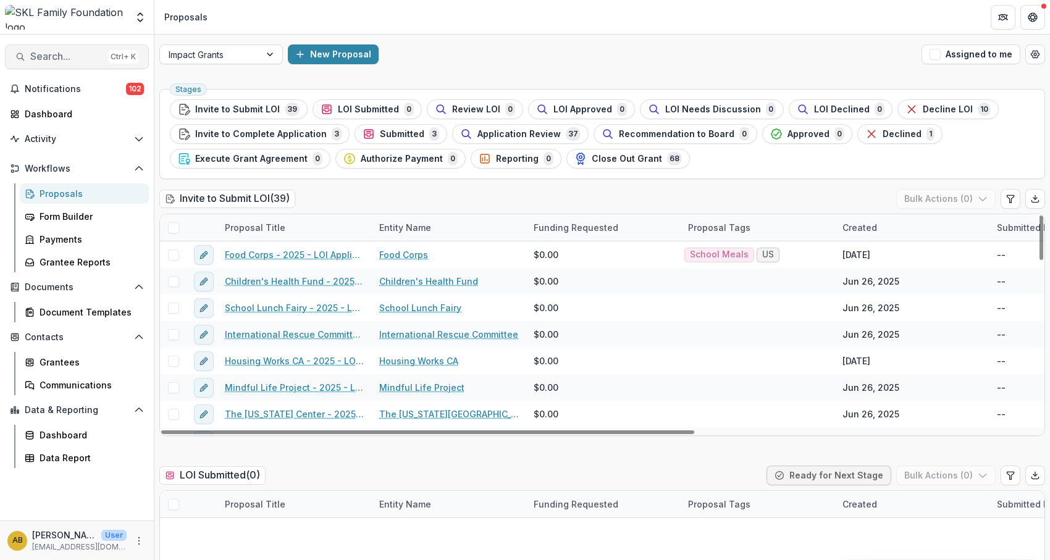
click at [95, 52] on span "Search..." at bounding box center [66, 57] width 73 height 12
type input "********"
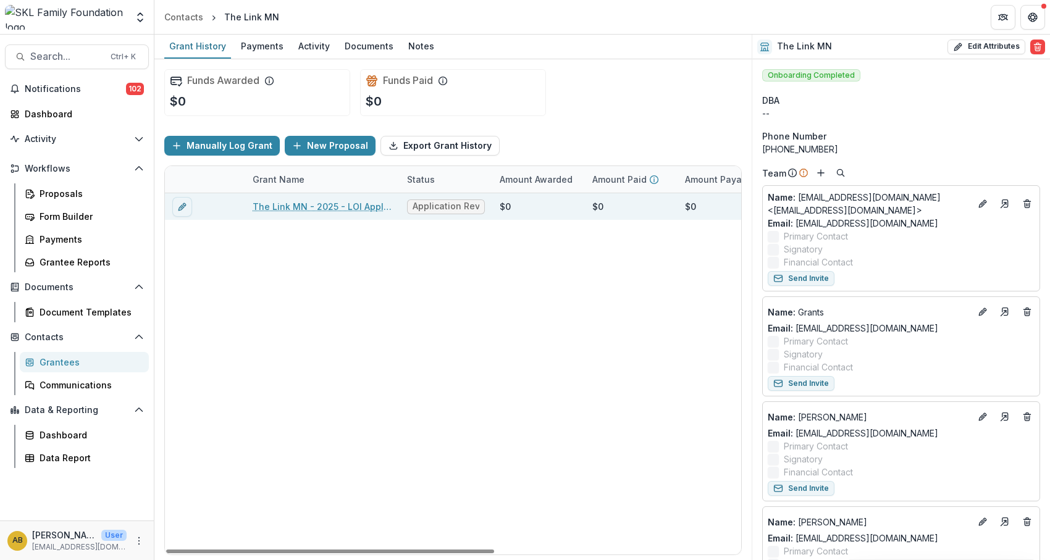
click at [355, 208] on link "The Link MN - 2025 - LOI Application" at bounding box center [323, 206] width 140 height 13
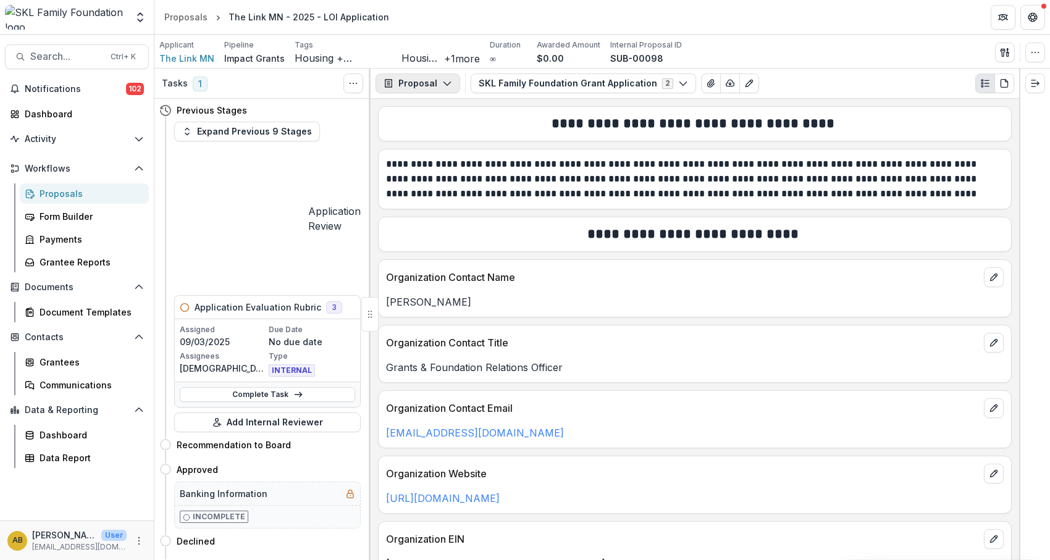
click at [438, 88] on button "Proposal" at bounding box center [417, 83] width 85 height 20
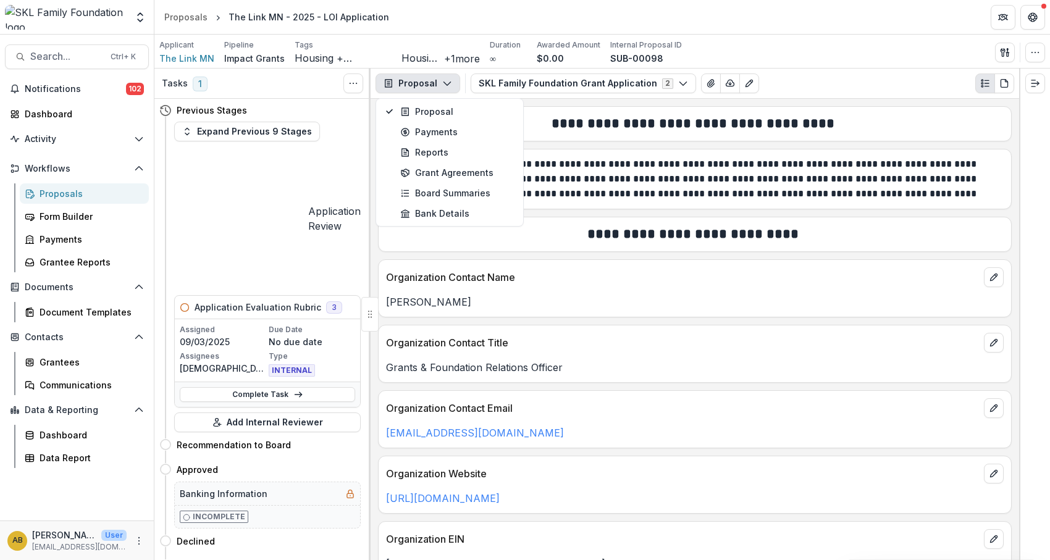
click at [437, 86] on button "Proposal" at bounding box center [417, 83] width 85 height 20
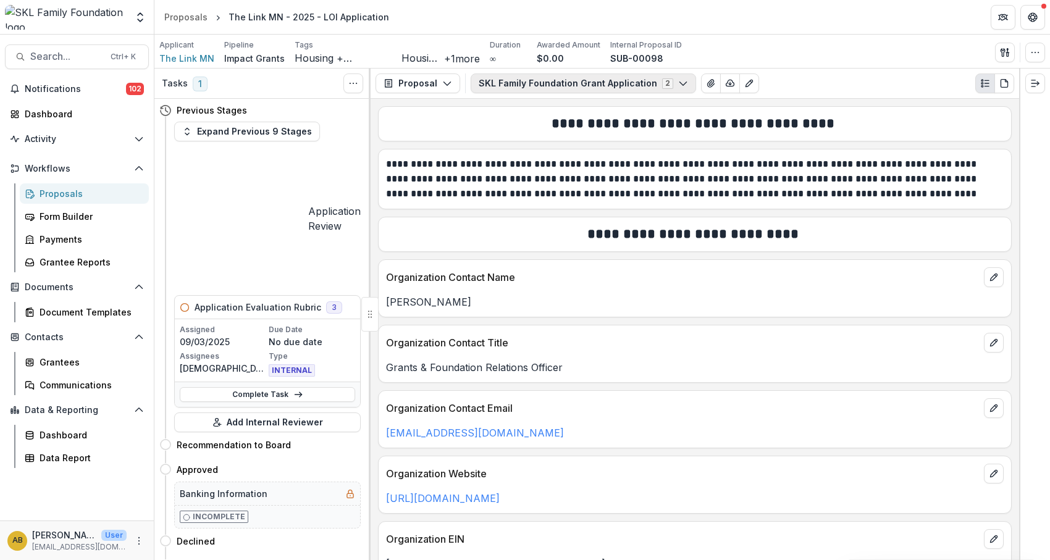
click at [620, 78] on button "SKL Family Foundation Grant Application 2" at bounding box center [583, 83] width 225 height 20
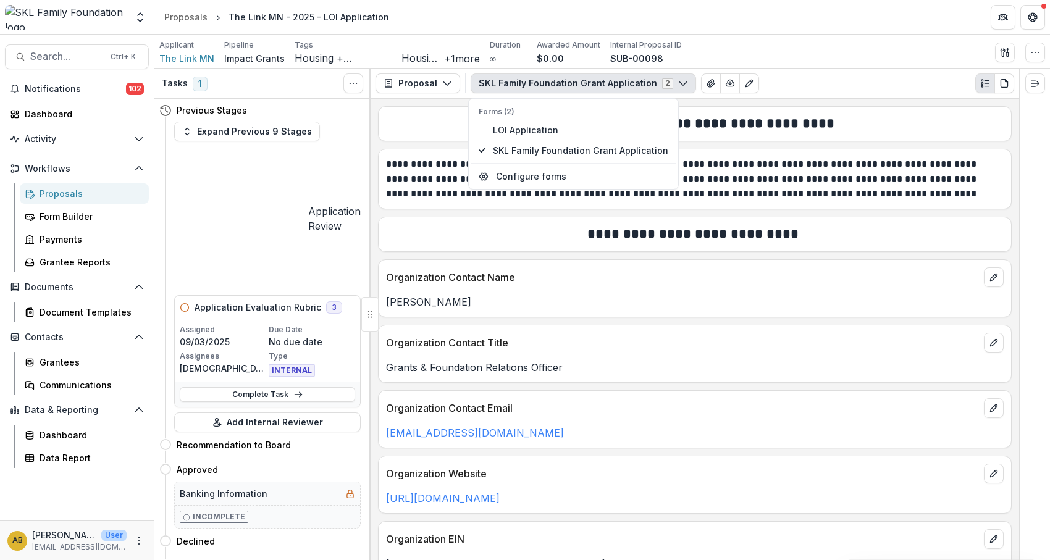
click at [620, 78] on button "SKL Family Foundation Grant Application 2" at bounding box center [583, 83] width 225 height 20
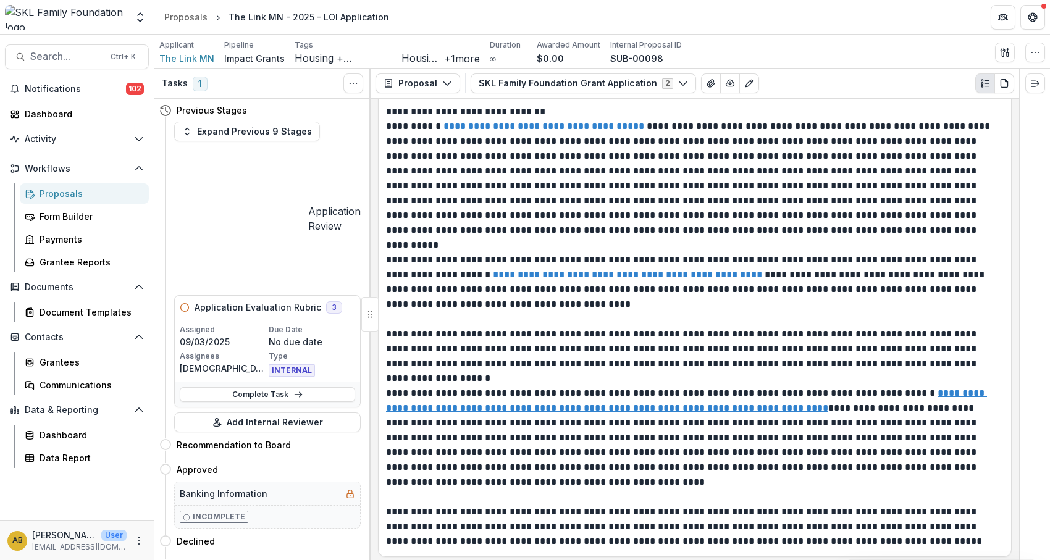
scroll to position [4755, 0]
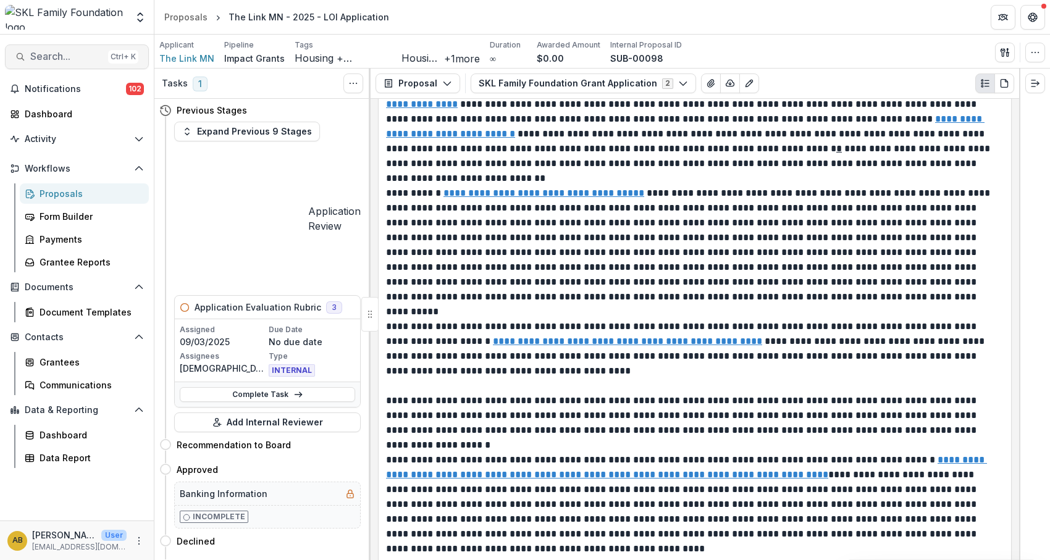
click at [60, 54] on span "Search..." at bounding box center [66, 57] width 73 height 12
type input "********"
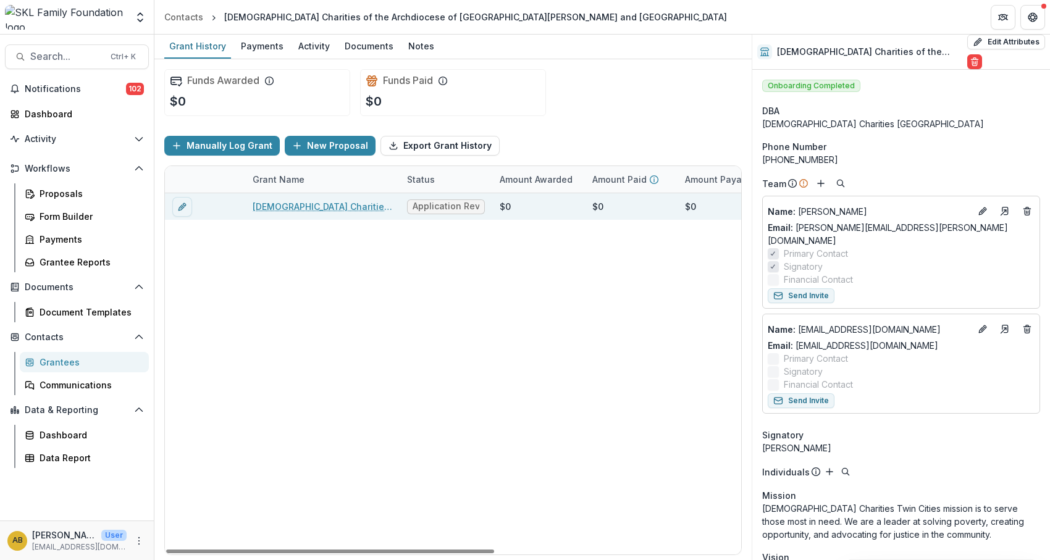
click at [322, 207] on link "Catholic Charities Twin Cities/Affordable Housing Solutions - 2025 - LOI Applic…" at bounding box center [323, 206] width 140 height 13
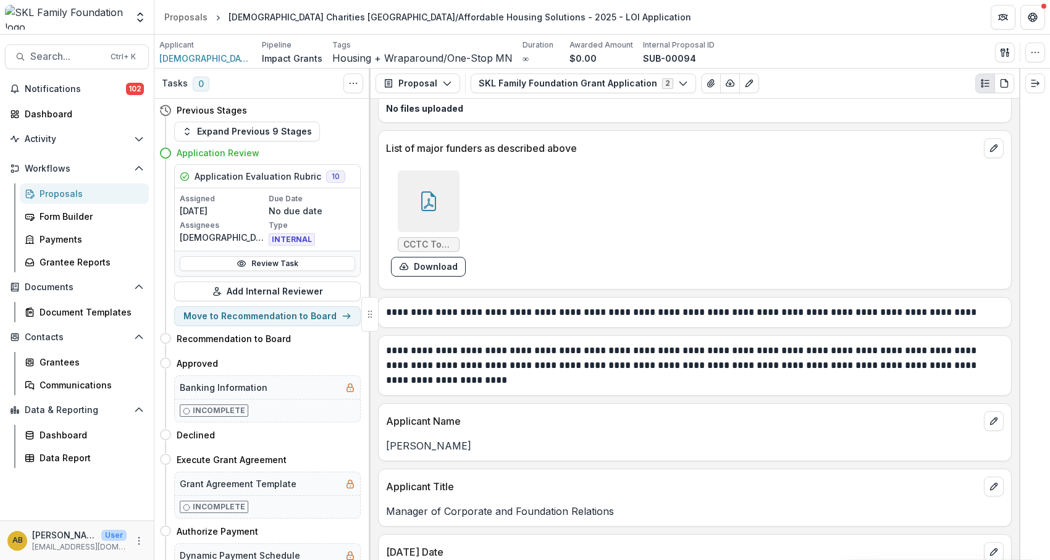
scroll to position [7790, 0]
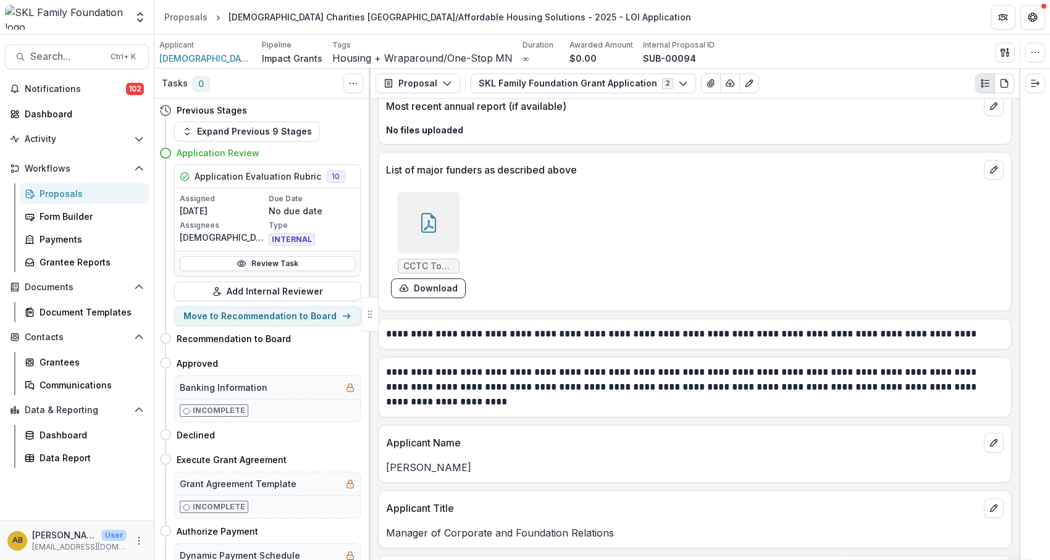
click at [429, 233] on icon at bounding box center [428, 223] width 15 height 20
click at [10, 559] on icon "Close" at bounding box center [5, 569] width 10 height 10
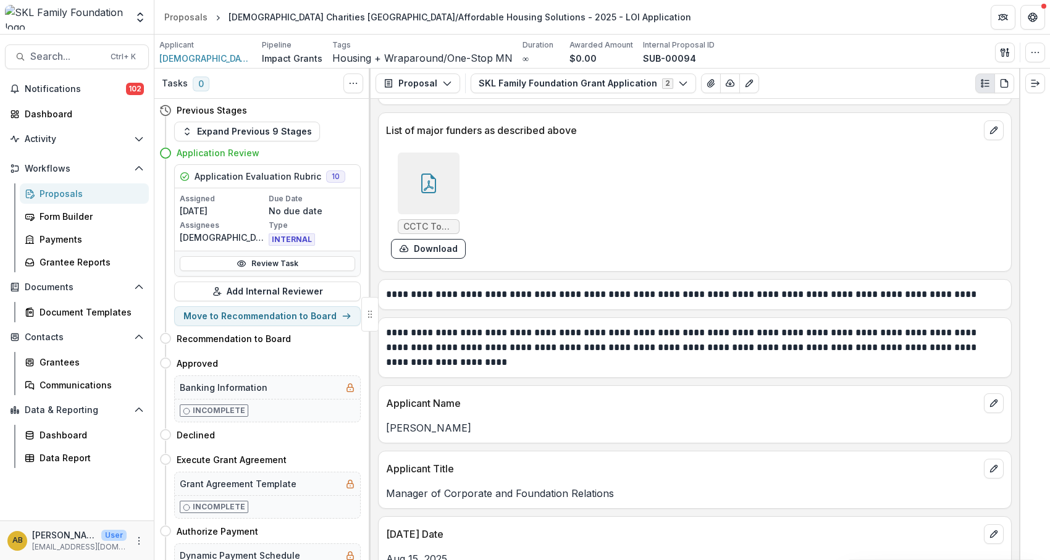
scroll to position [7851, 0]
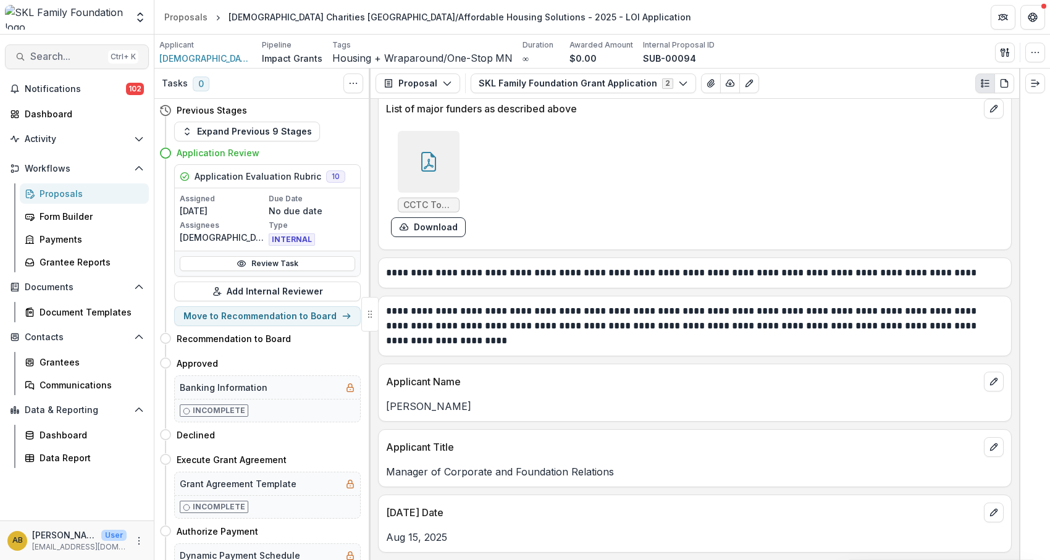
click at [75, 56] on span "Search..." at bounding box center [66, 57] width 73 height 12
type input "********"
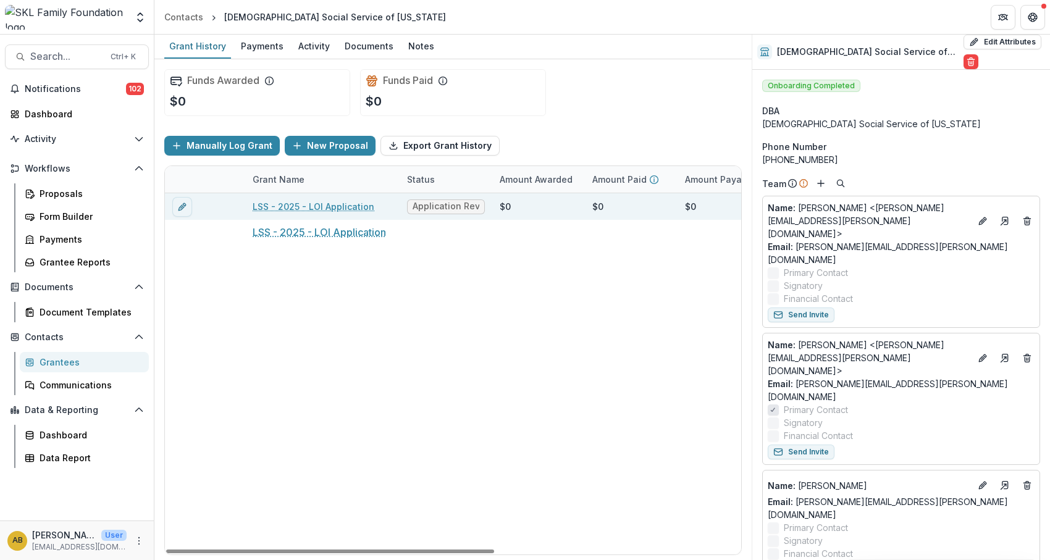
click at [348, 209] on link "LSS - 2025 - LOI Application" at bounding box center [314, 206] width 122 height 13
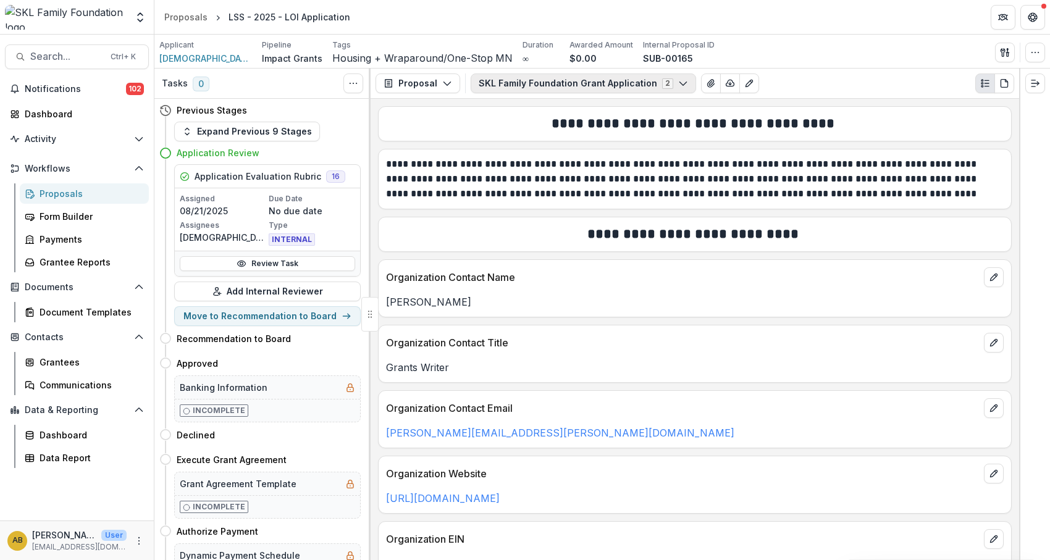
click at [611, 86] on button "SKL Family Foundation Grant Application 2" at bounding box center [583, 83] width 225 height 20
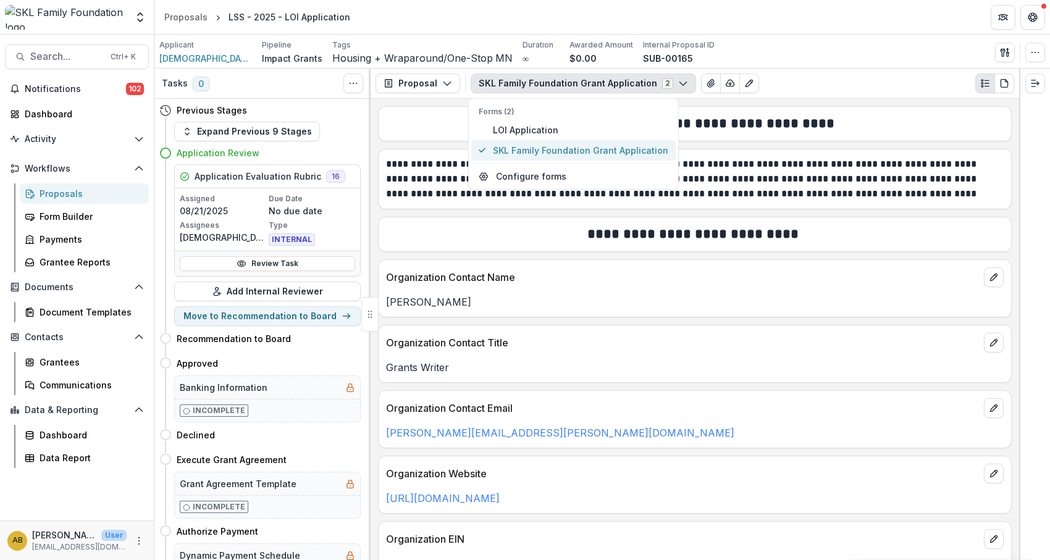
click at [567, 151] on span "SKL Family Foundation Grant Application" at bounding box center [580, 150] width 175 height 13
click at [587, 287] on div "Megan Thienes" at bounding box center [695, 298] width 632 height 22
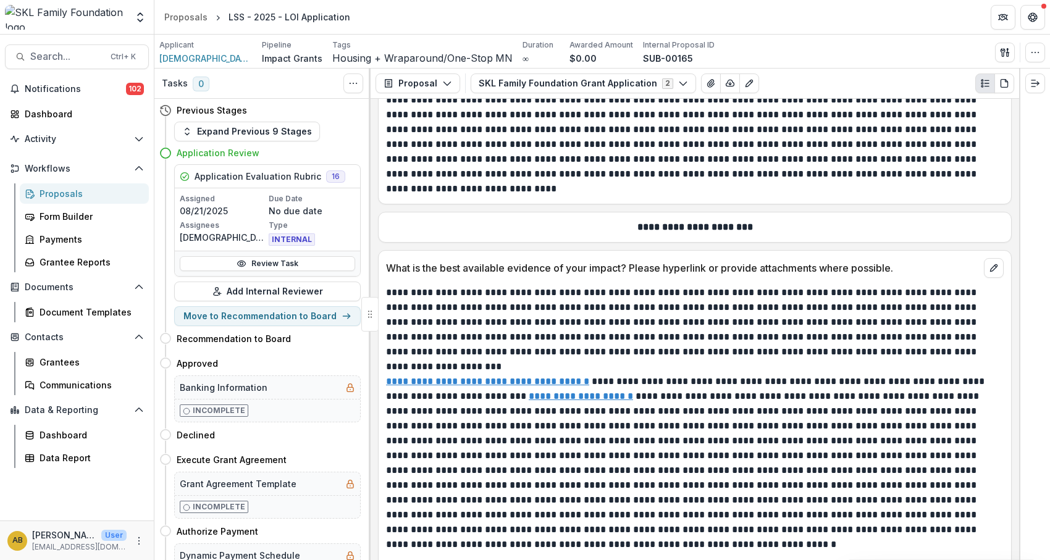
scroll to position [3952, 0]
